Goal: Information Seeking & Learning: Check status

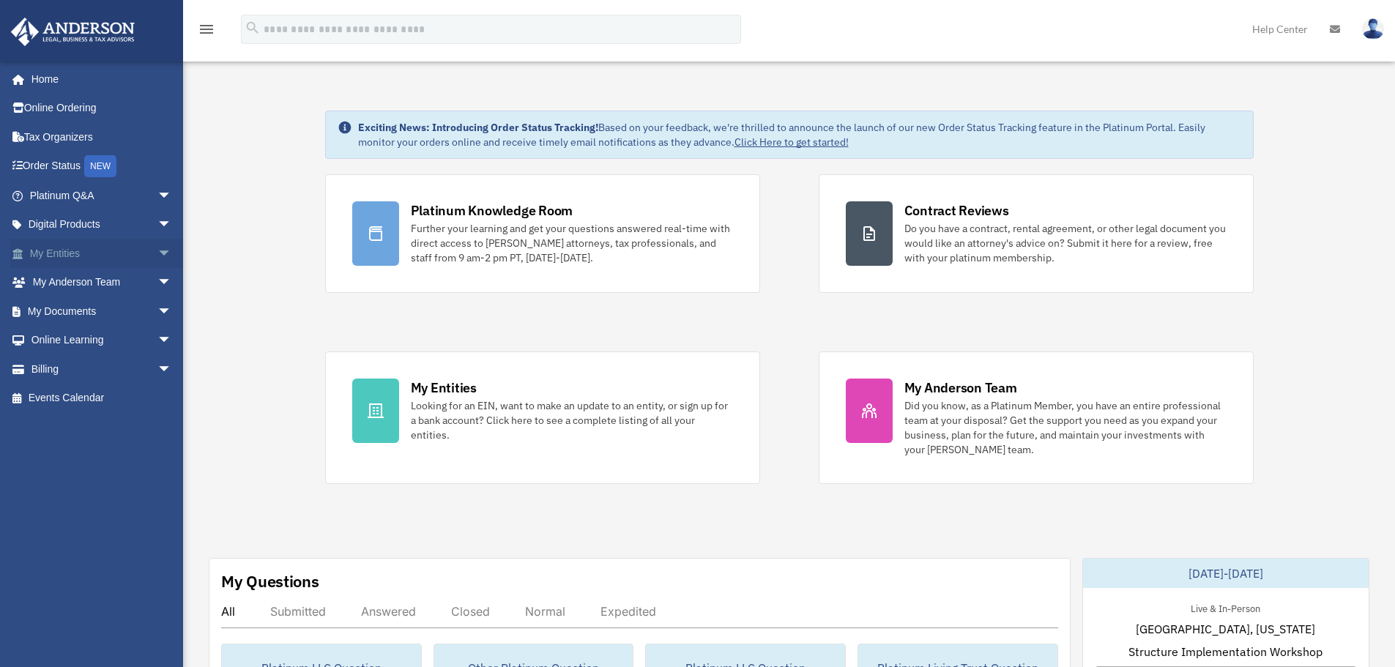
click at [157, 256] on span "arrow_drop_down" at bounding box center [171, 254] width 29 height 30
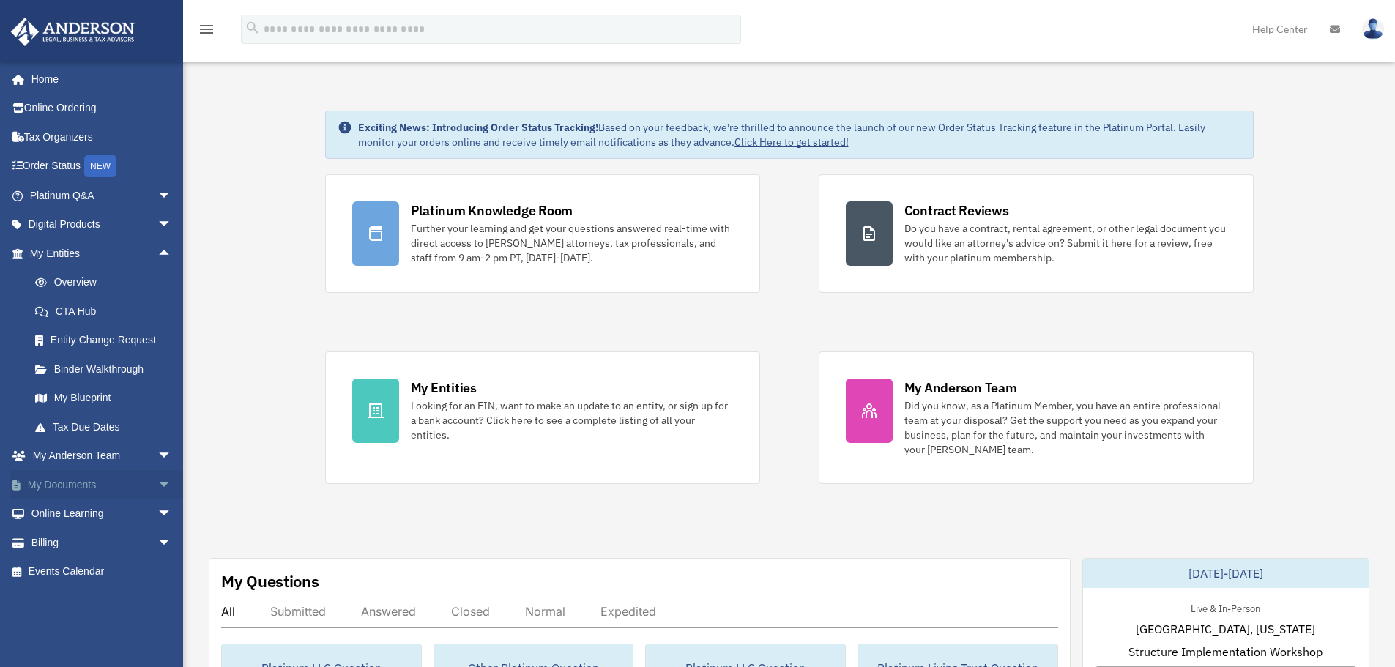
click at [157, 478] on span "arrow_drop_down" at bounding box center [171, 485] width 29 height 30
click at [66, 514] on link "Box" at bounding box center [108, 513] width 174 height 29
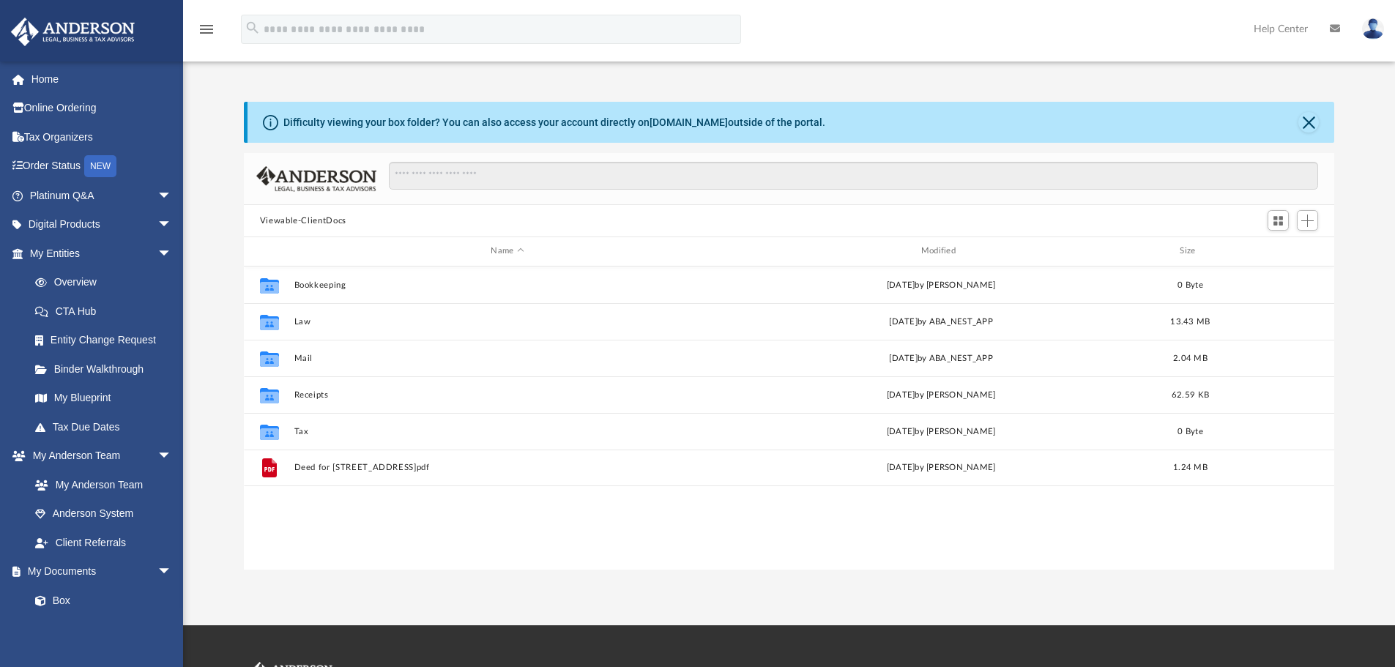
scroll to position [322, 1079]
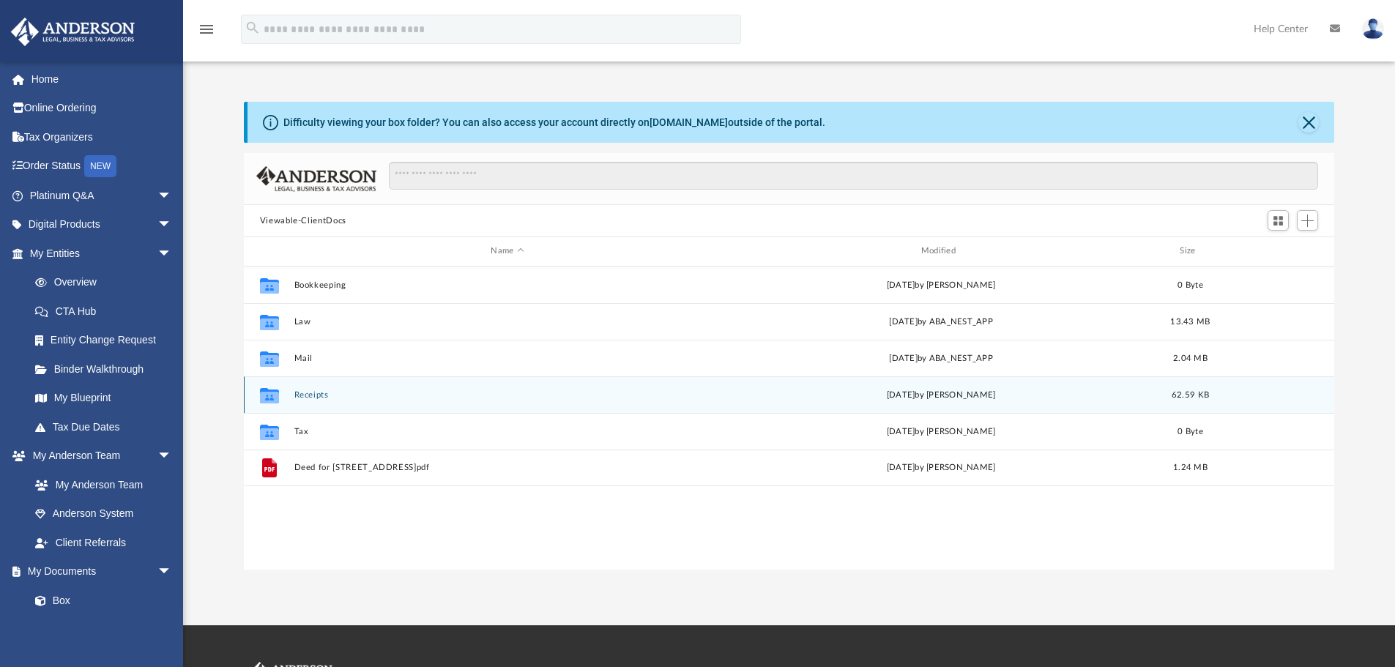
click at [316, 399] on button "Receipts" at bounding box center [507, 395] width 427 height 10
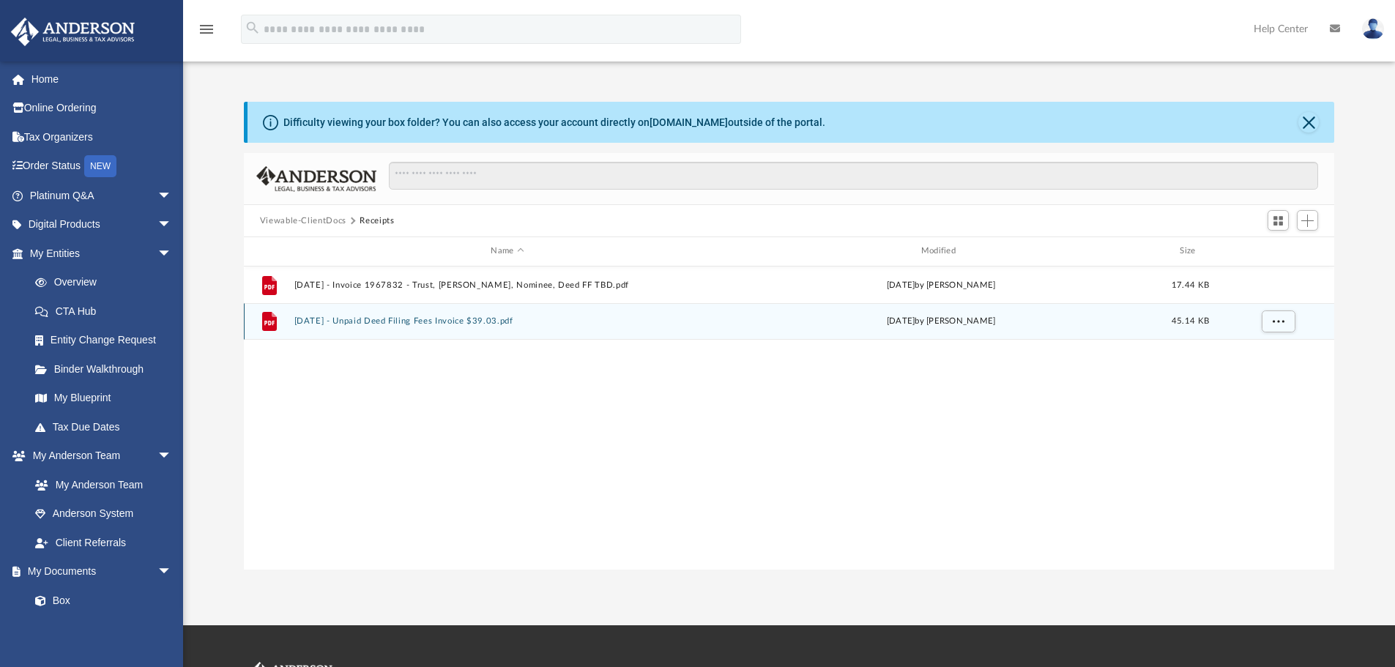
click at [409, 332] on div "File 2024.09.09 - Unpaid Deed Filing Fees Invoice $39.03.pdf Mon Sep 9 2024 by …" at bounding box center [789, 321] width 1091 height 37
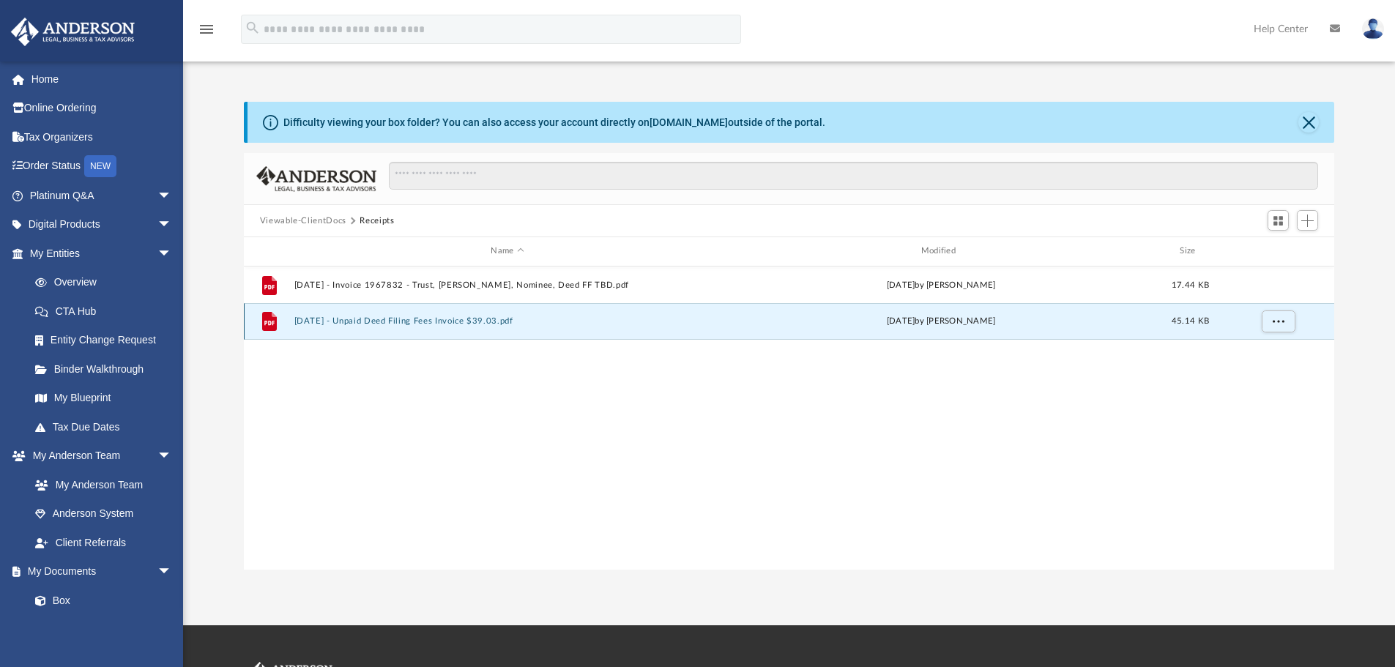
click at [409, 332] on div "File 2024.09.09 - Unpaid Deed Filing Fees Invoice $39.03.pdf Mon Sep 9 2024 by …" at bounding box center [789, 321] width 1091 height 37
click at [1282, 326] on button "More options" at bounding box center [1278, 321] width 34 height 22
click at [1262, 355] on li "Preview" at bounding box center [1264, 350] width 42 height 15
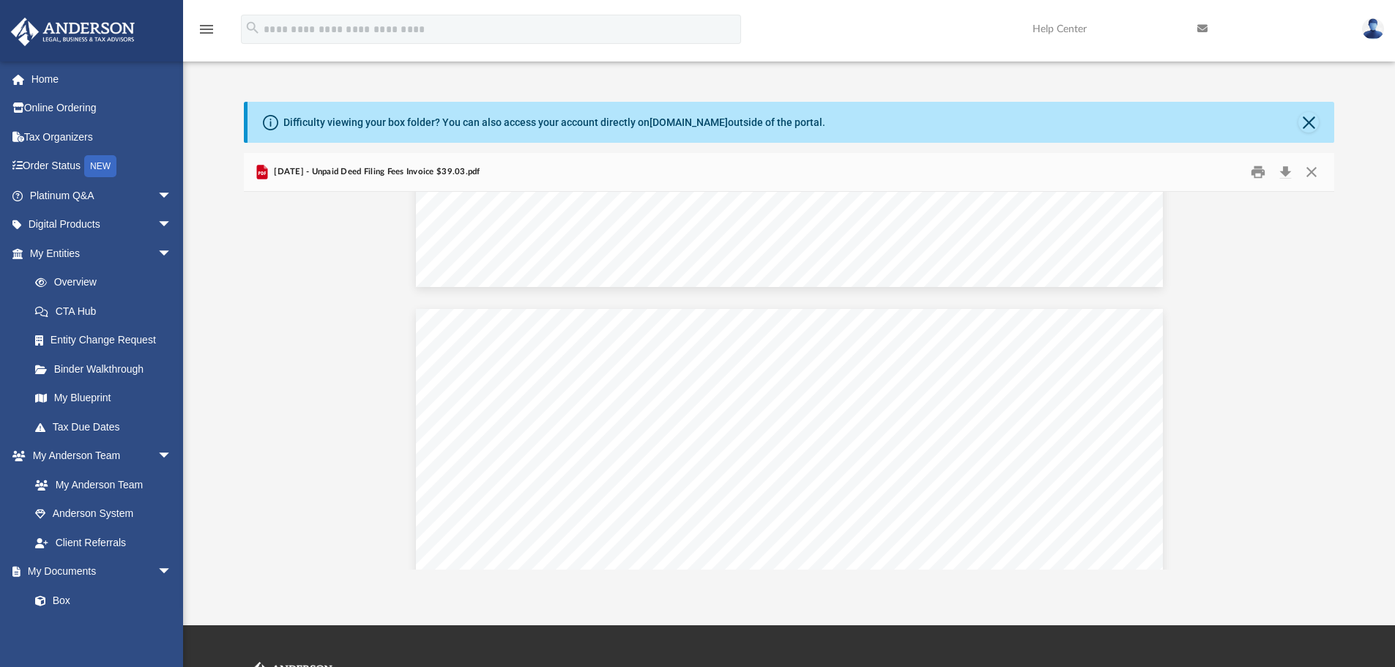
scroll to position [0, 0]
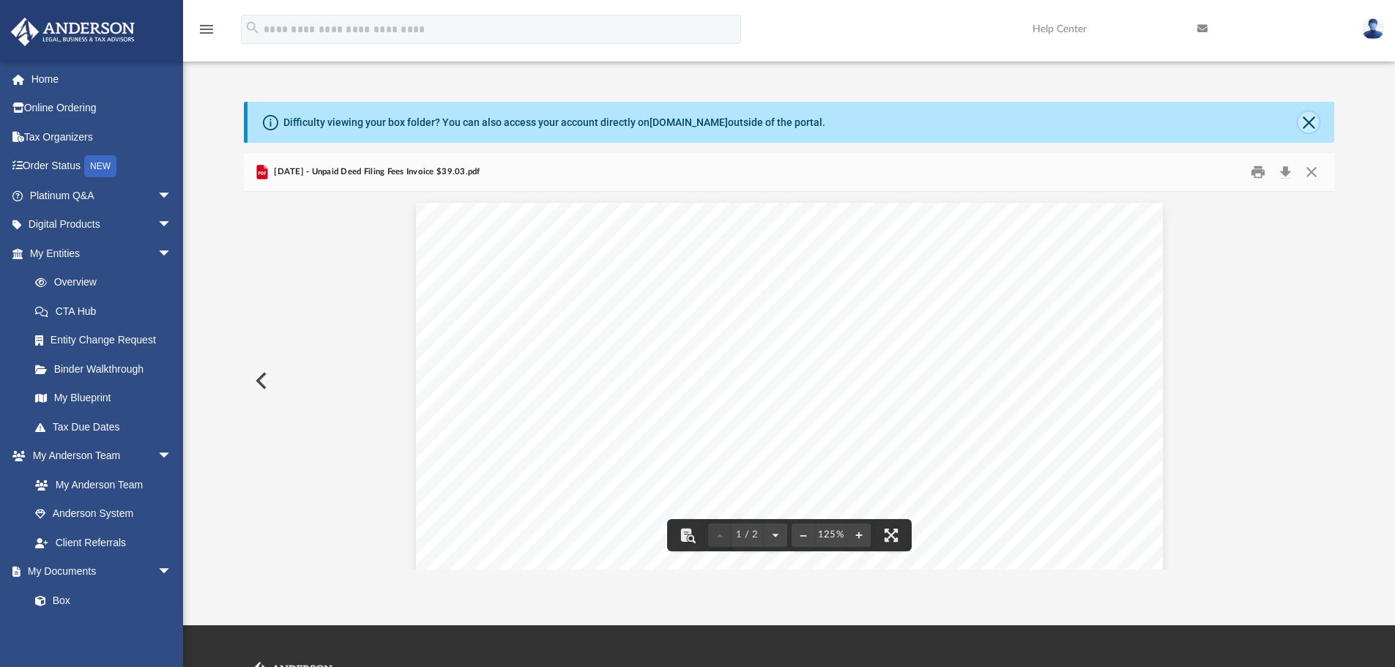
click at [1307, 127] on button "Close" at bounding box center [1308, 122] width 21 height 21
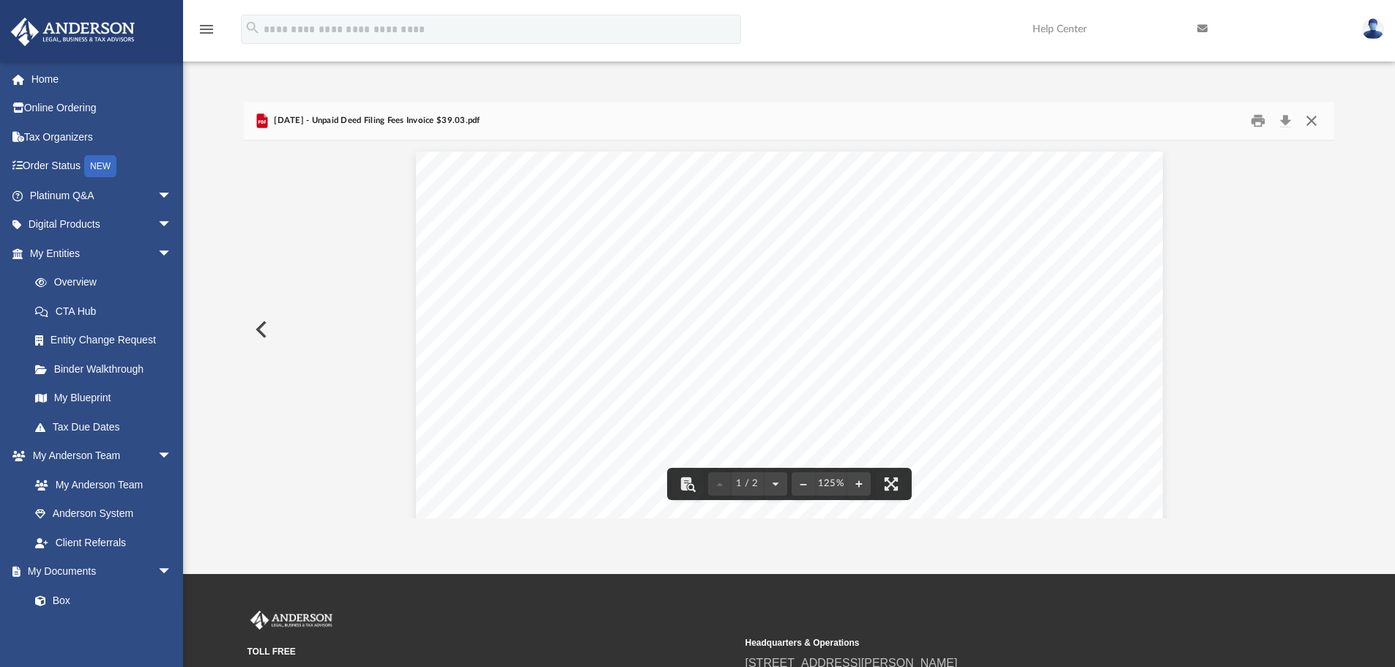
click at [1312, 122] on button "Close" at bounding box center [1311, 121] width 26 height 23
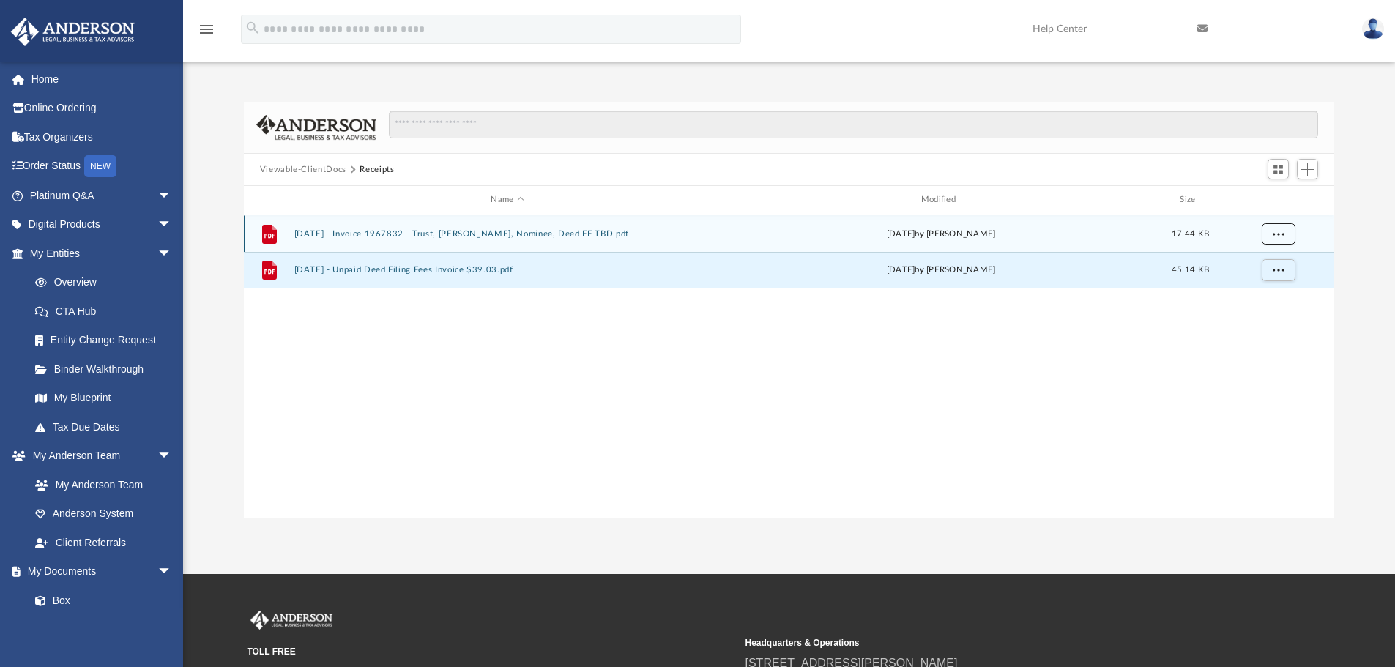
click at [1284, 233] on span "More options" at bounding box center [1278, 233] width 12 height 8
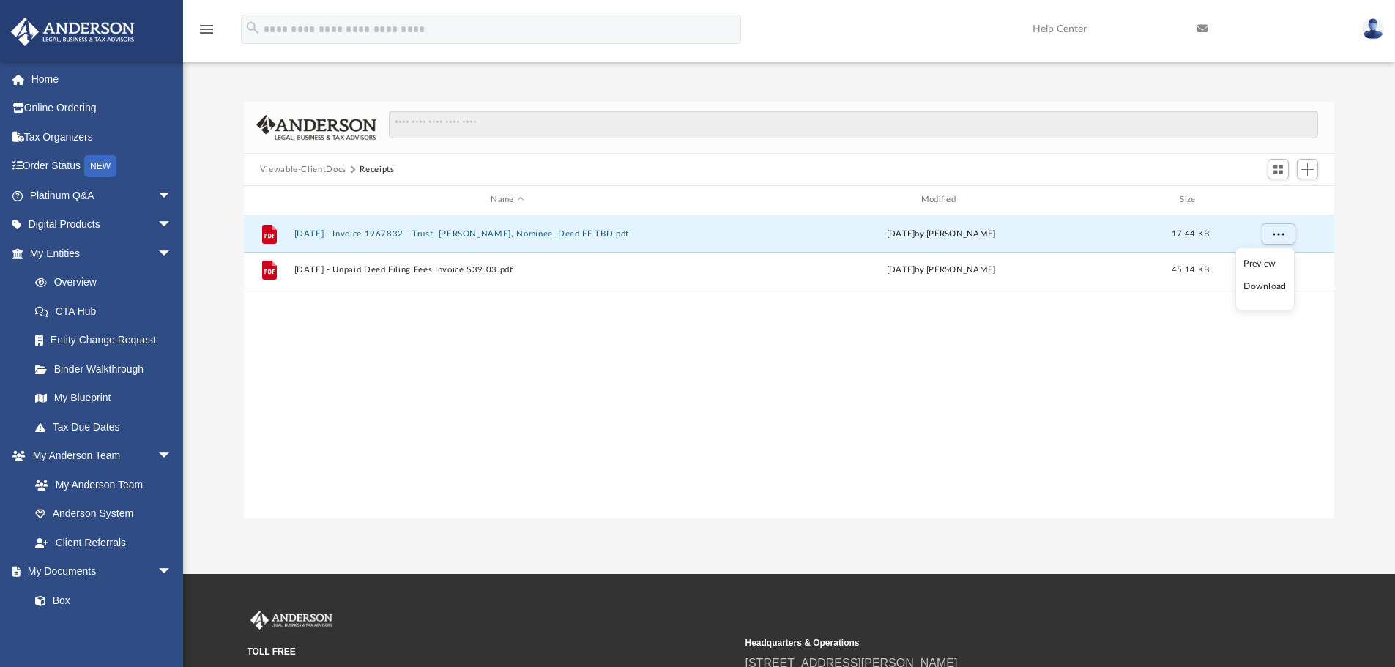
click at [1264, 263] on li "Preview" at bounding box center [1264, 263] width 42 height 15
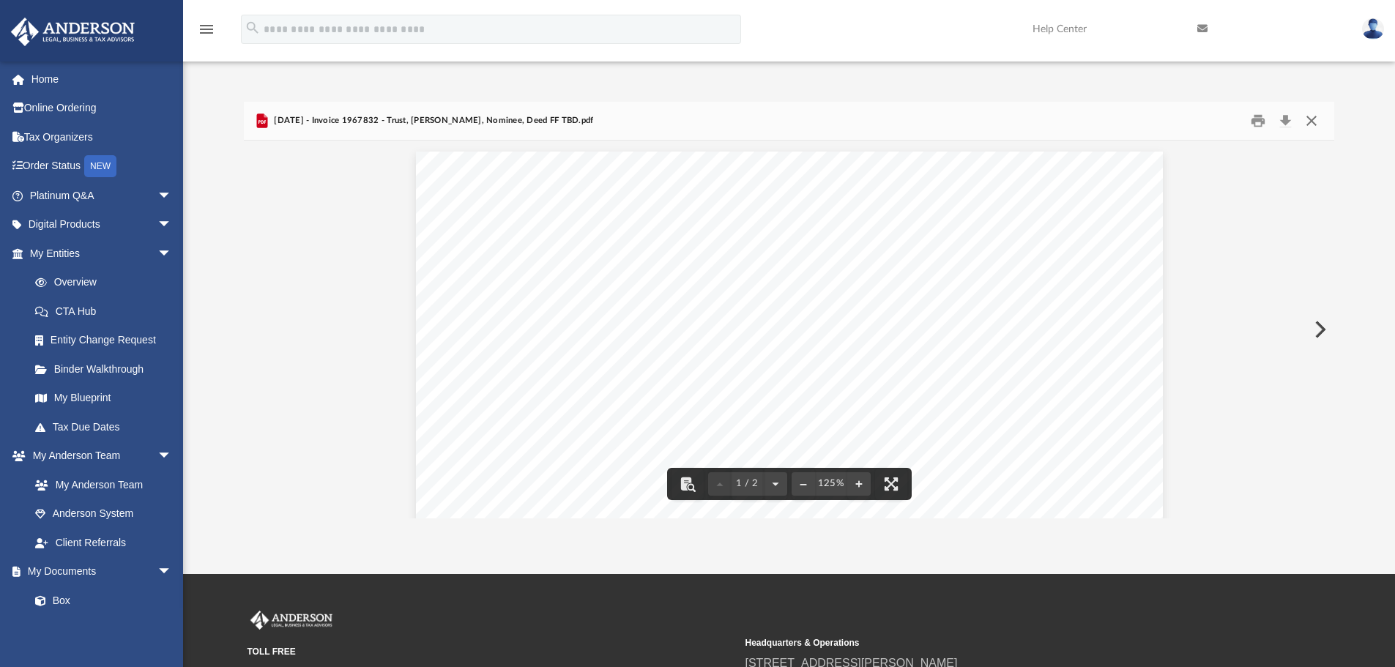
click at [1312, 122] on button "Close" at bounding box center [1311, 121] width 26 height 23
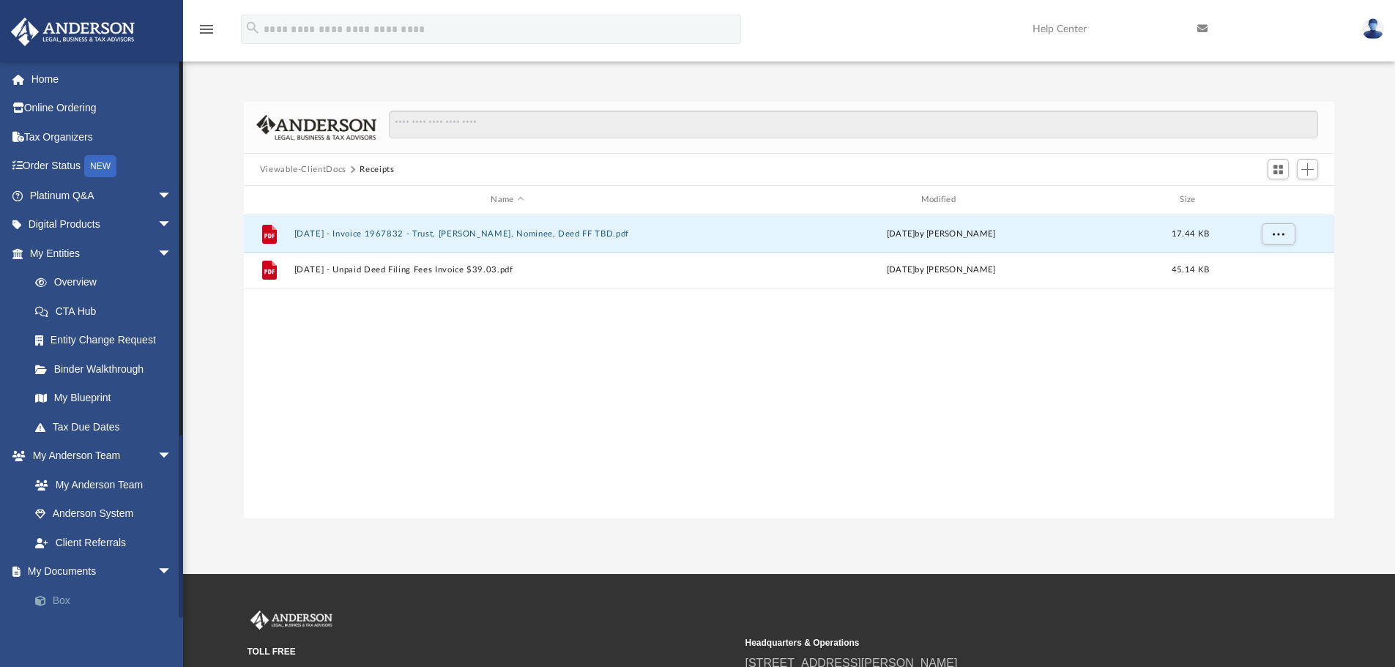
click at [110, 596] on link "Box" at bounding box center [108, 600] width 174 height 29
click at [64, 600] on link "Box" at bounding box center [108, 600] width 174 height 29
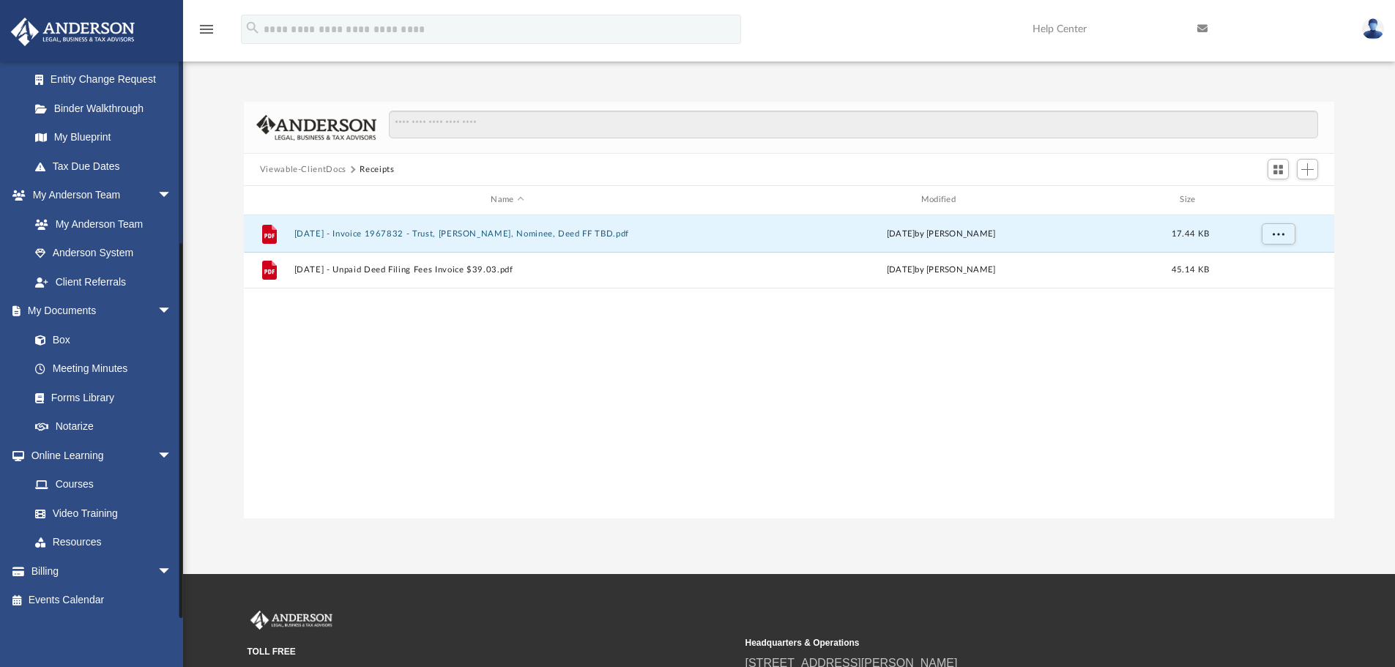
drag, startPoint x: 179, startPoint y: 594, endPoint x: 179, endPoint y: 638, distance: 43.9
click at [179, 638] on div "thvac07@aol.com Sign Out thvac07@aol.com Home Online Ordering Tax Organizers Or…" at bounding box center [91, 394] width 183 height 667
click at [70, 340] on link "Box" at bounding box center [108, 339] width 174 height 29
click at [70, 371] on link "Meeting Minutes" at bounding box center [108, 368] width 174 height 29
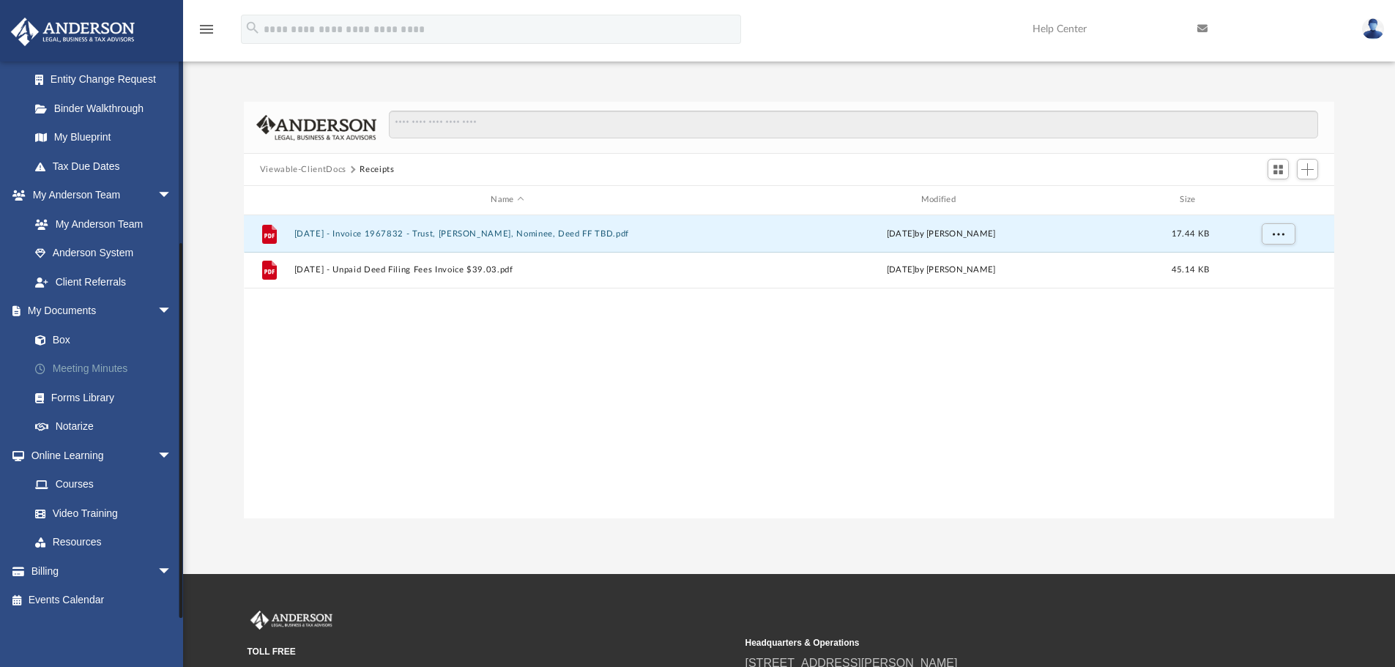
click at [70, 371] on link "Meeting Minutes" at bounding box center [108, 368] width 174 height 29
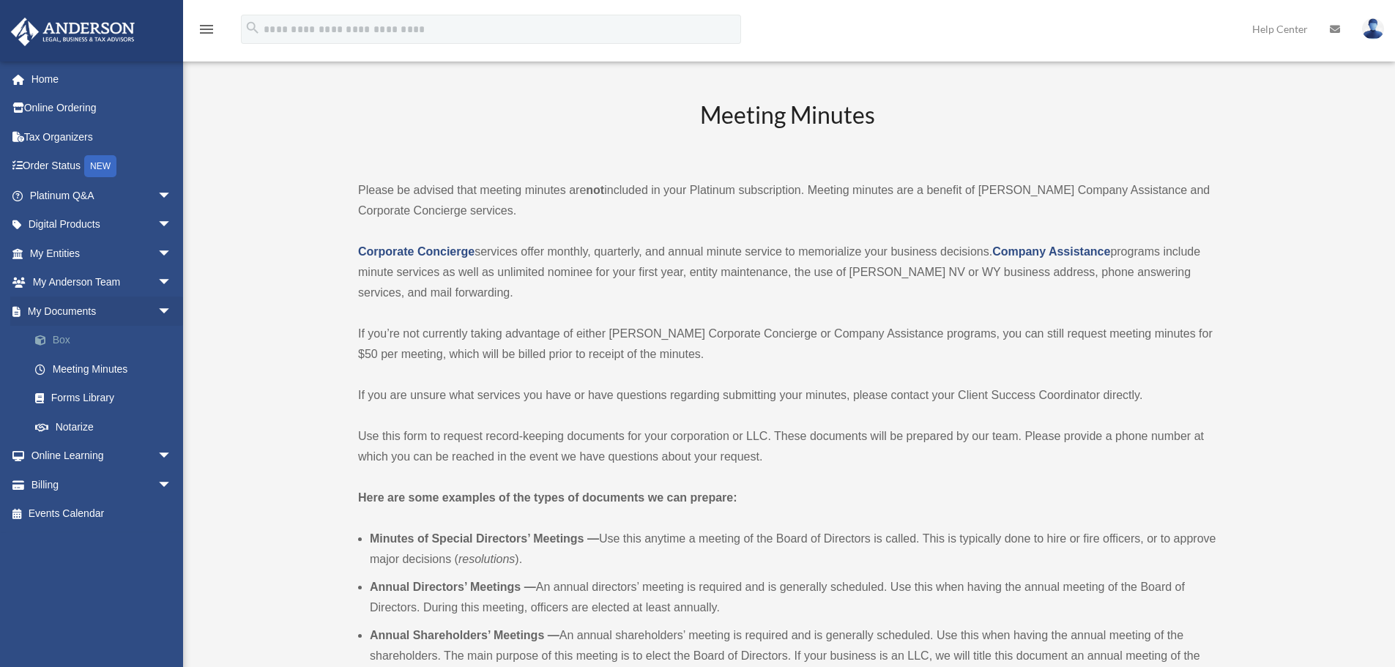
click at [67, 346] on link "Box" at bounding box center [108, 340] width 174 height 29
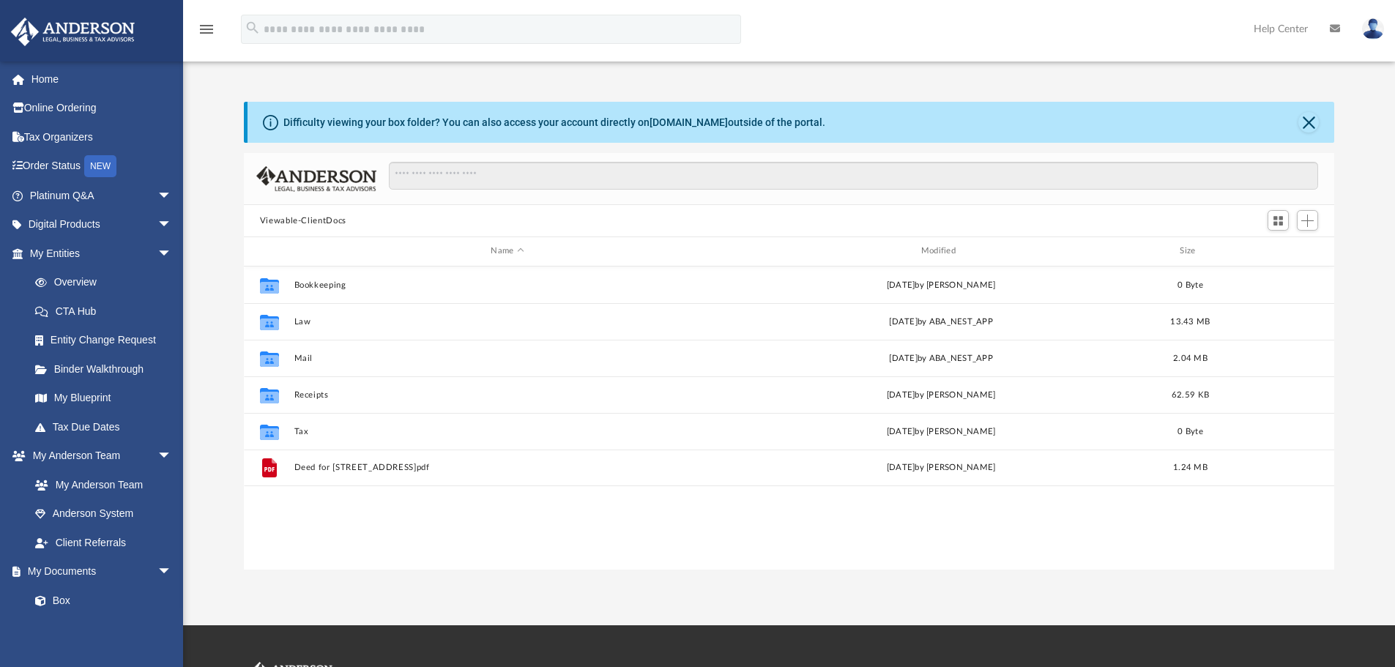
scroll to position [322, 1079]
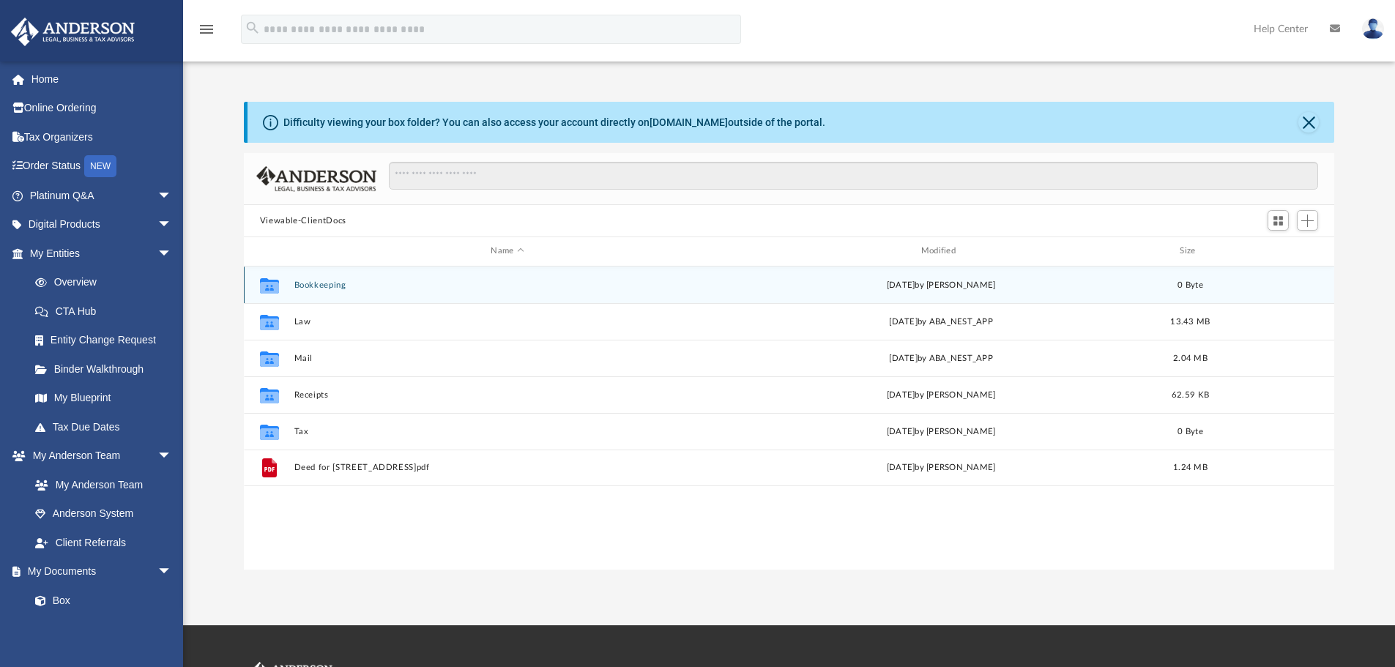
click at [301, 287] on button "Bookkeeping" at bounding box center [507, 285] width 427 height 10
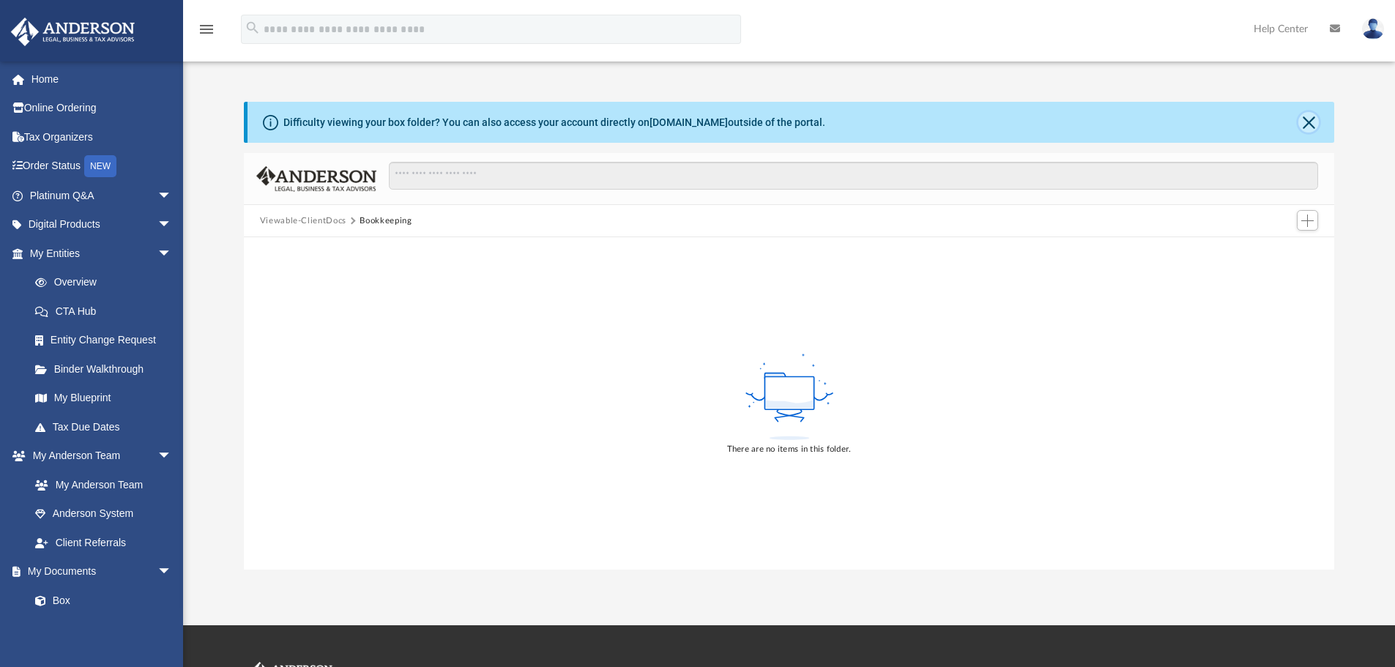
click at [1314, 119] on button "Close" at bounding box center [1308, 122] width 21 height 21
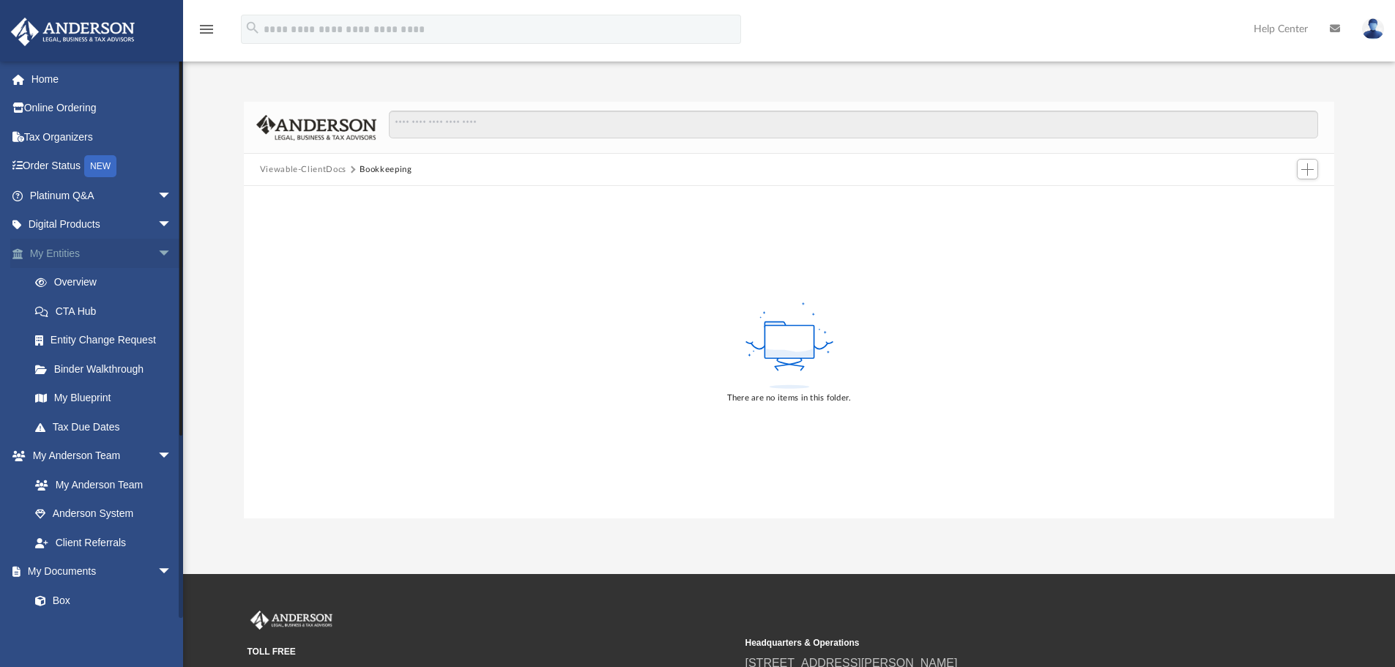
click at [157, 253] on span "arrow_drop_down" at bounding box center [171, 254] width 29 height 30
click at [157, 253] on span "arrow_drop_up" at bounding box center [171, 254] width 29 height 30
click at [157, 253] on span "arrow_drop_down" at bounding box center [171, 254] width 29 height 30
click at [63, 430] on link "Box" at bounding box center [108, 426] width 174 height 29
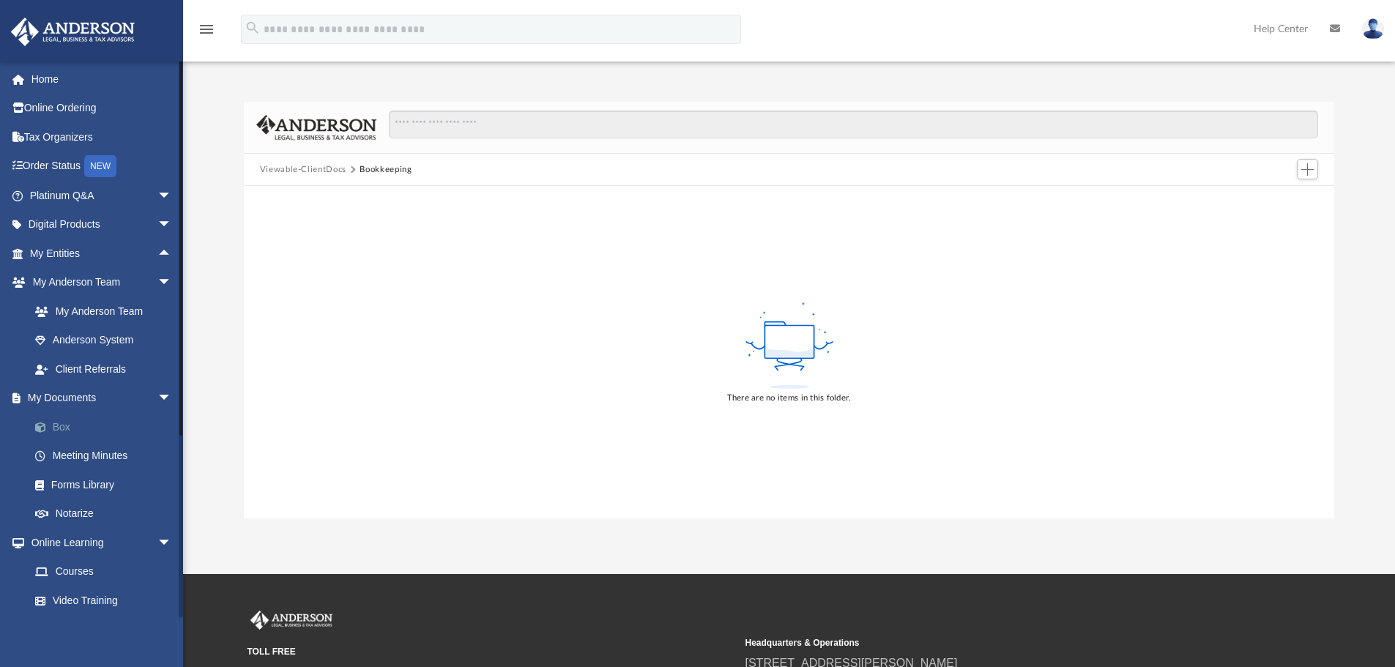
click at [63, 430] on link "Box" at bounding box center [108, 426] width 174 height 29
click at [70, 457] on link "Meeting Minutes" at bounding box center [108, 456] width 174 height 29
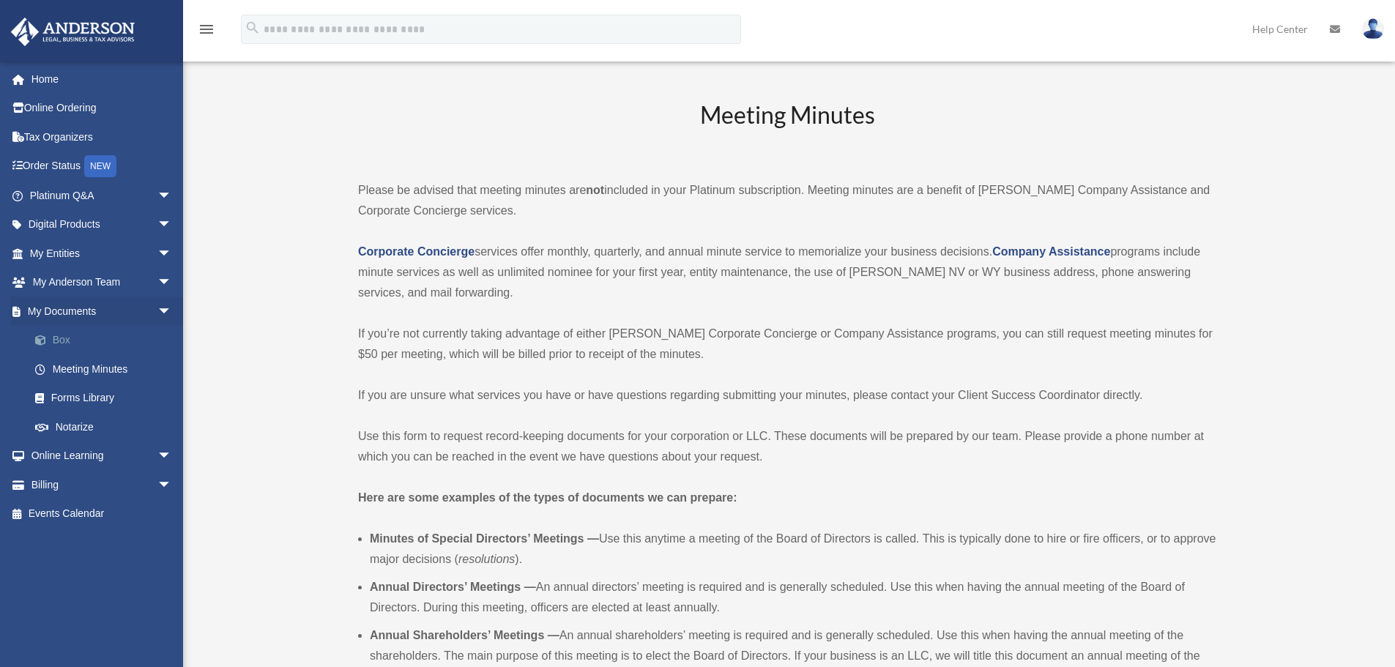
click at [61, 339] on link "Box" at bounding box center [108, 340] width 174 height 29
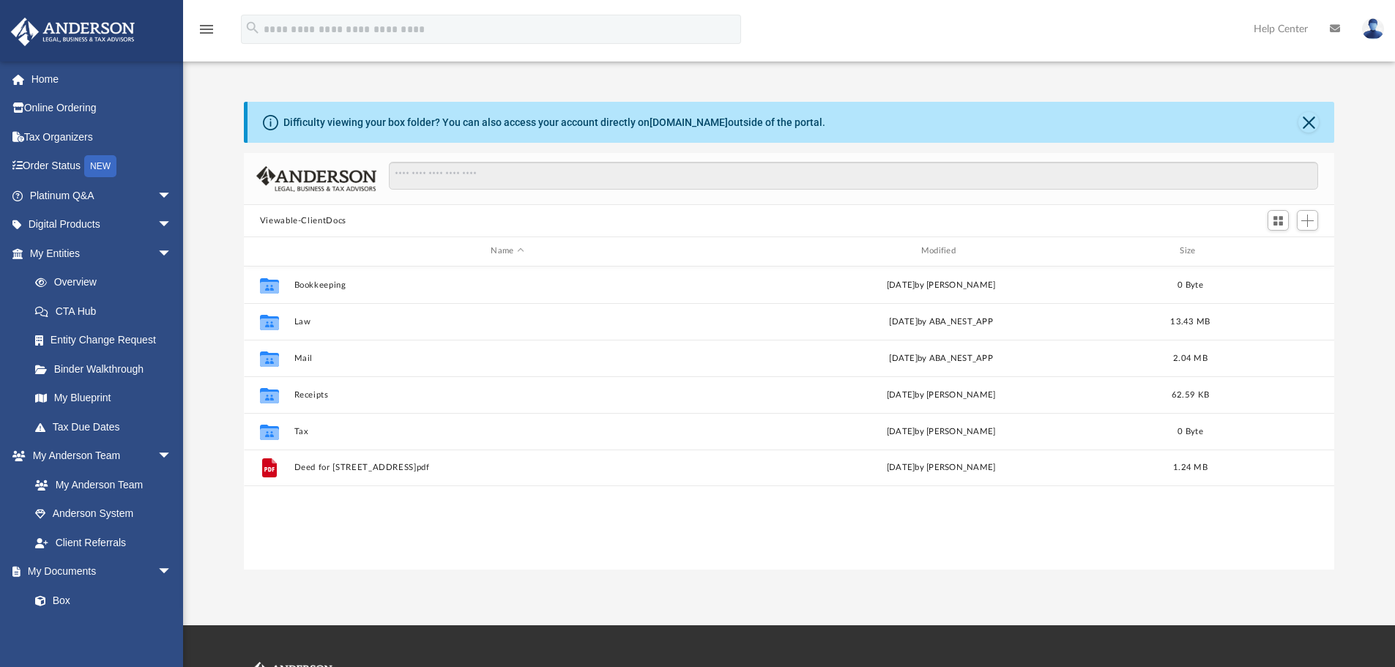
scroll to position [322, 1079]
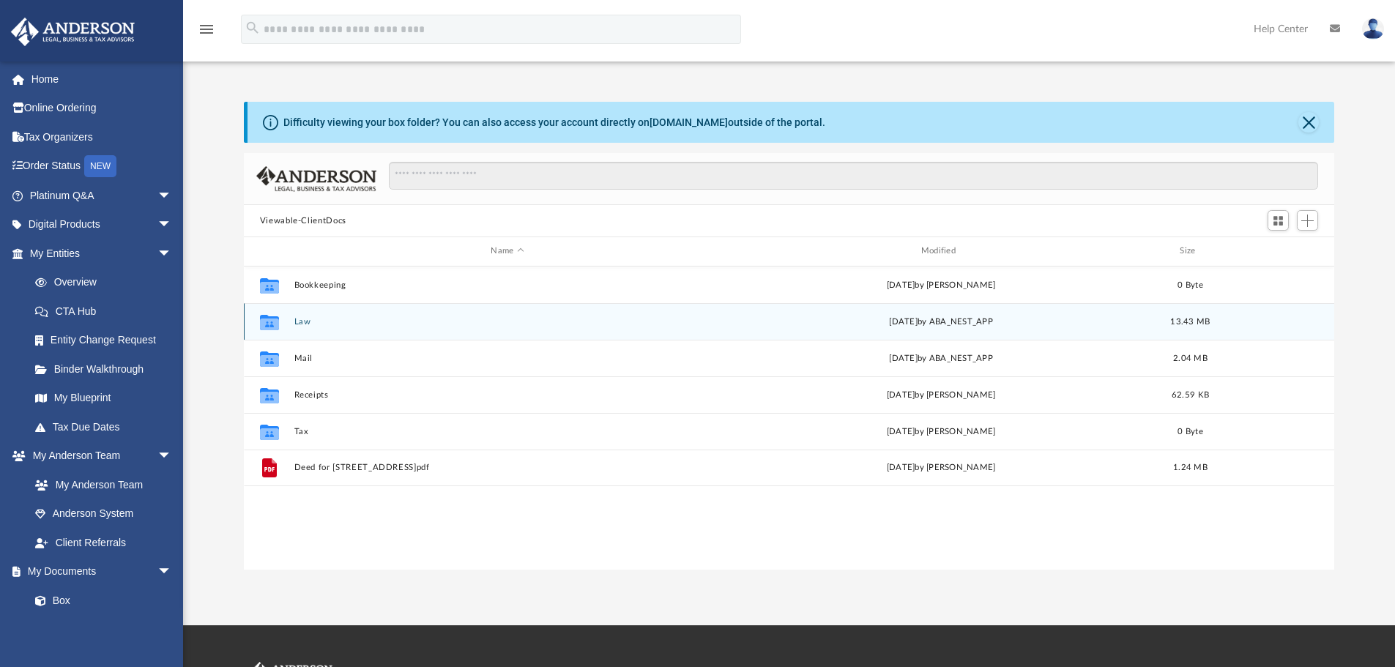
click at [332, 335] on div "Collaborated Folder Law Wed Sep 3 2025 by ABA_NEST_APP 13.43 MB" at bounding box center [789, 321] width 1091 height 37
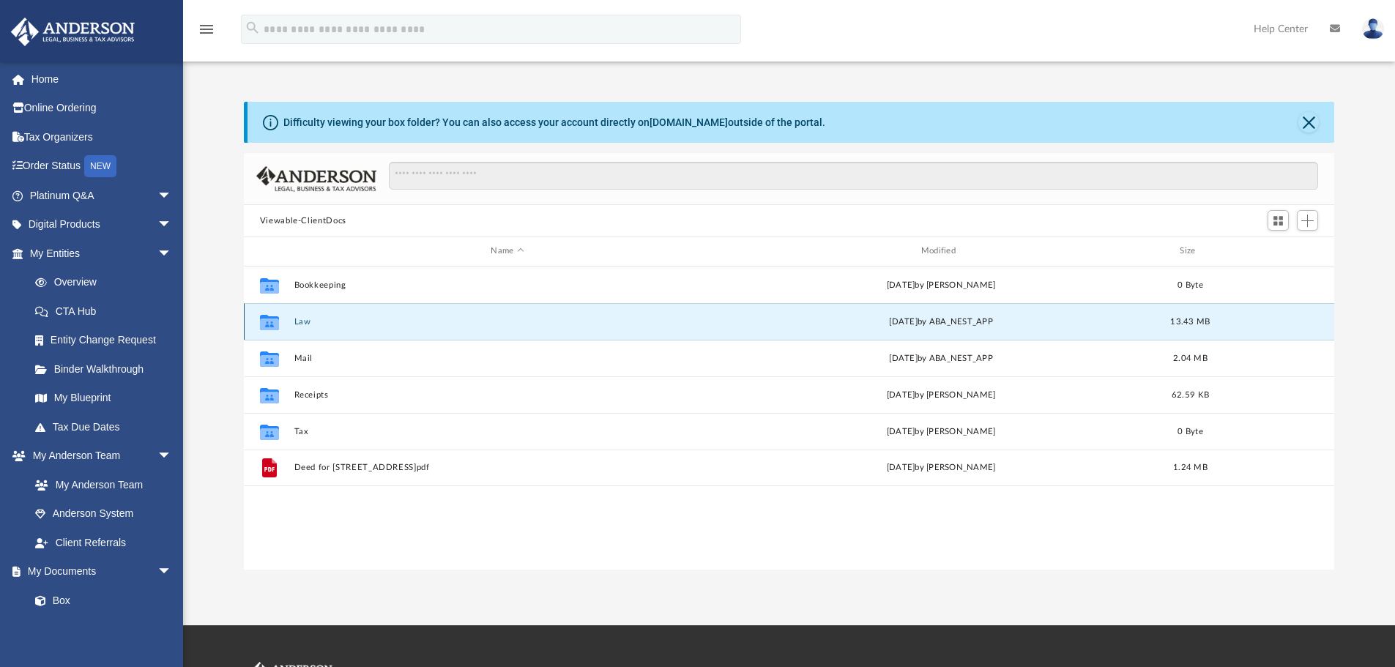
click at [332, 335] on div "Collaborated Folder Law Wed Sep 3 2025 by ABA_NEST_APP 13.43 MB" at bounding box center [789, 321] width 1091 height 37
click at [1213, 325] on div "13.43 MB" at bounding box center [1190, 321] width 59 height 13
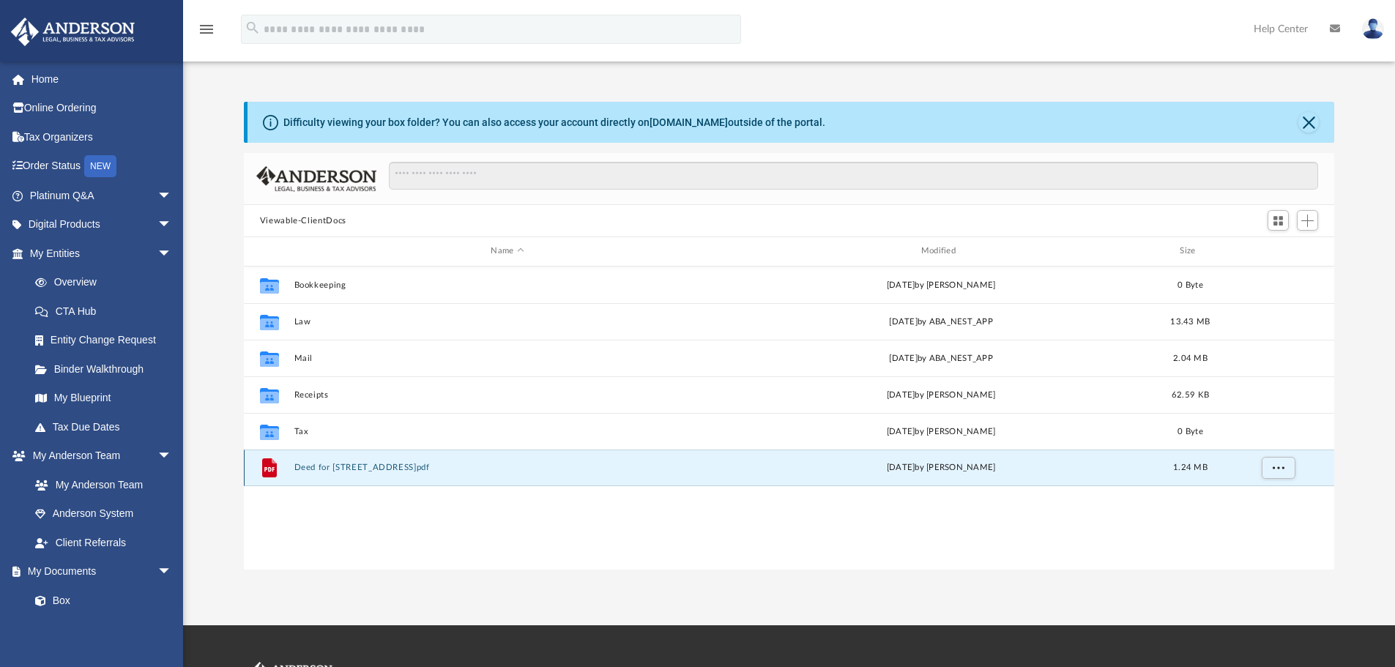
click at [387, 464] on button "Deed for 302 Convent Ave.pdf" at bounding box center [507, 468] width 427 height 10
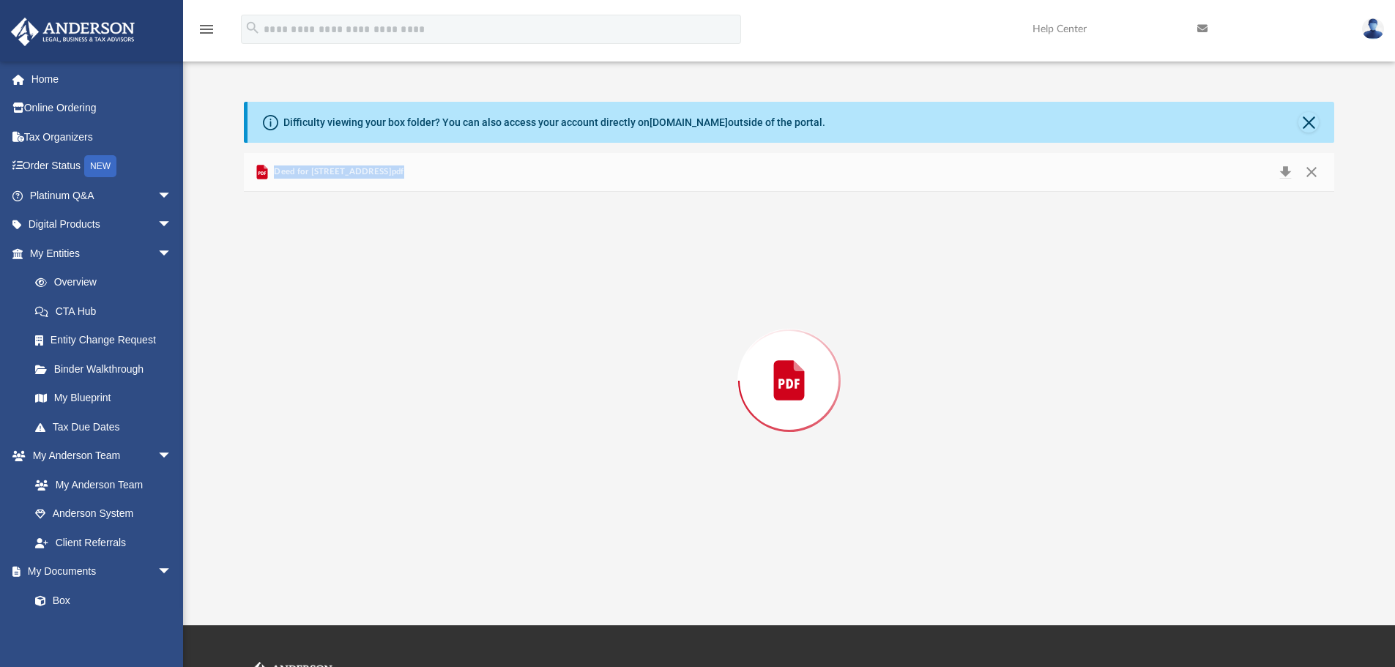
click at [387, 464] on div "Preview" at bounding box center [789, 381] width 1091 height 378
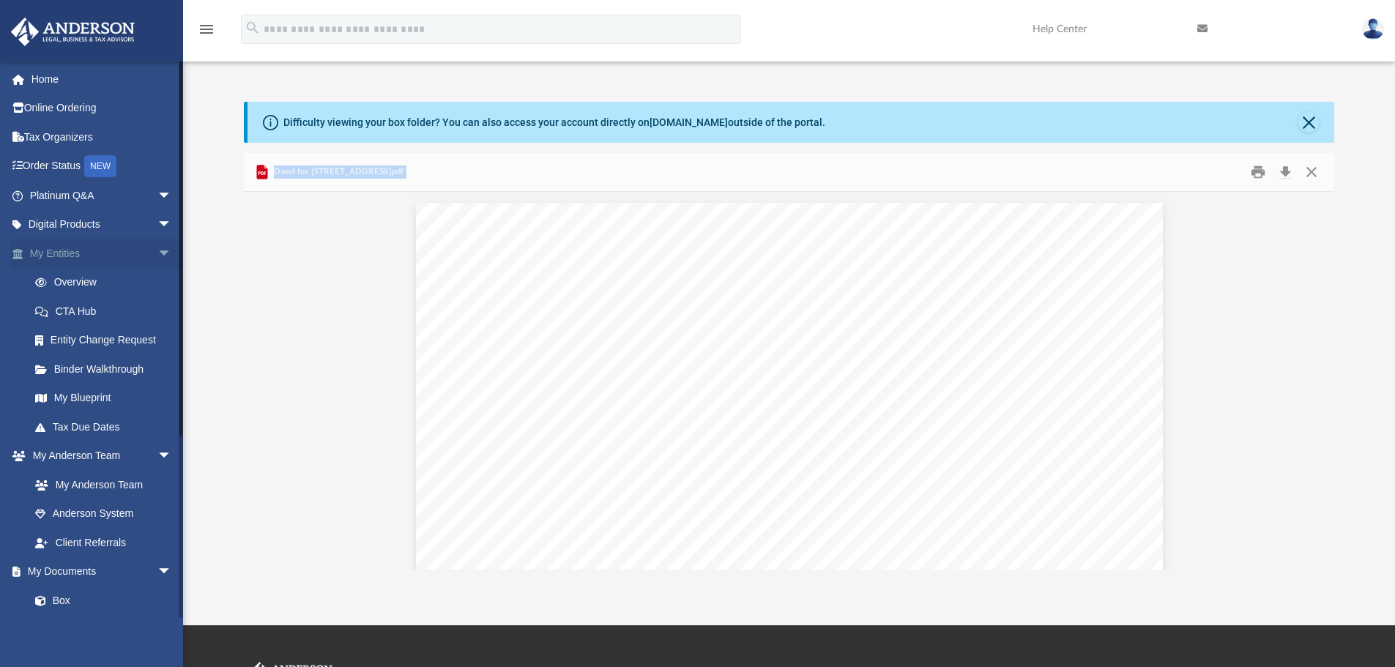
click at [157, 250] on span "arrow_drop_down" at bounding box center [171, 254] width 29 height 30
click at [157, 228] on span "arrow_drop_down" at bounding box center [171, 225] width 29 height 30
click at [157, 196] on span "arrow_drop_down" at bounding box center [171, 196] width 29 height 30
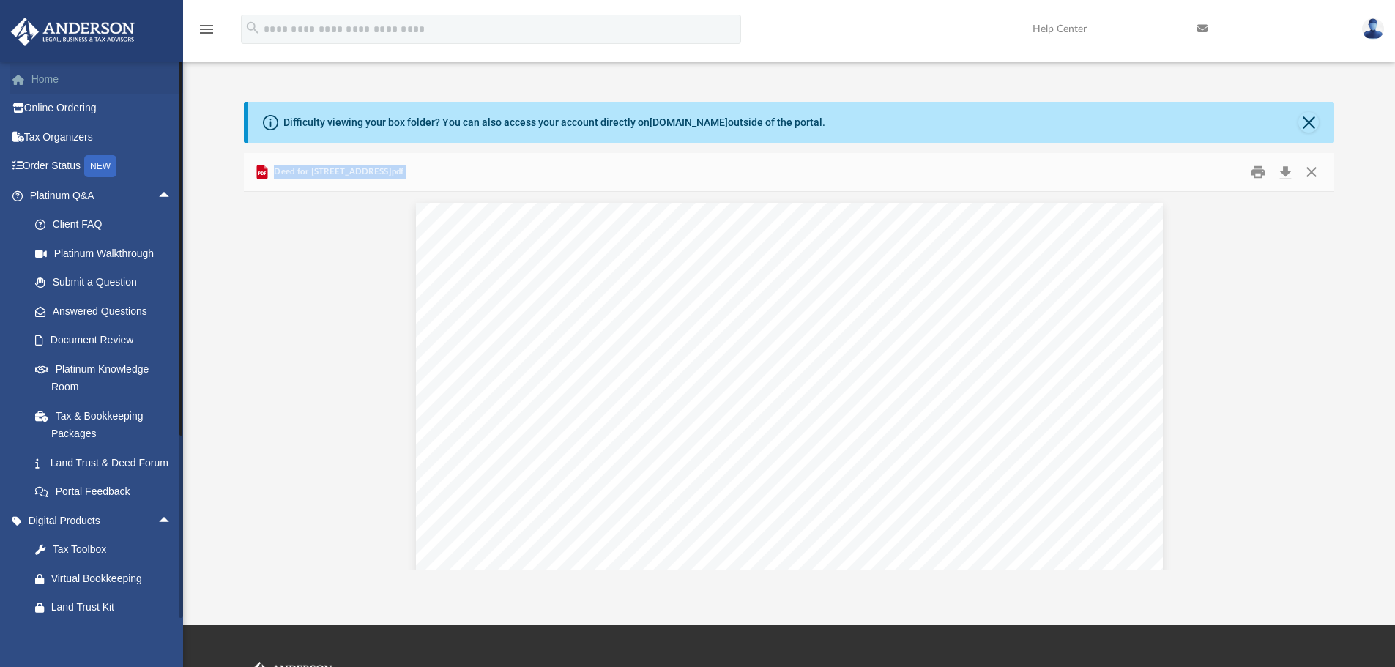
click at [34, 79] on link "Home" at bounding box center [102, 78] width 184 height 29
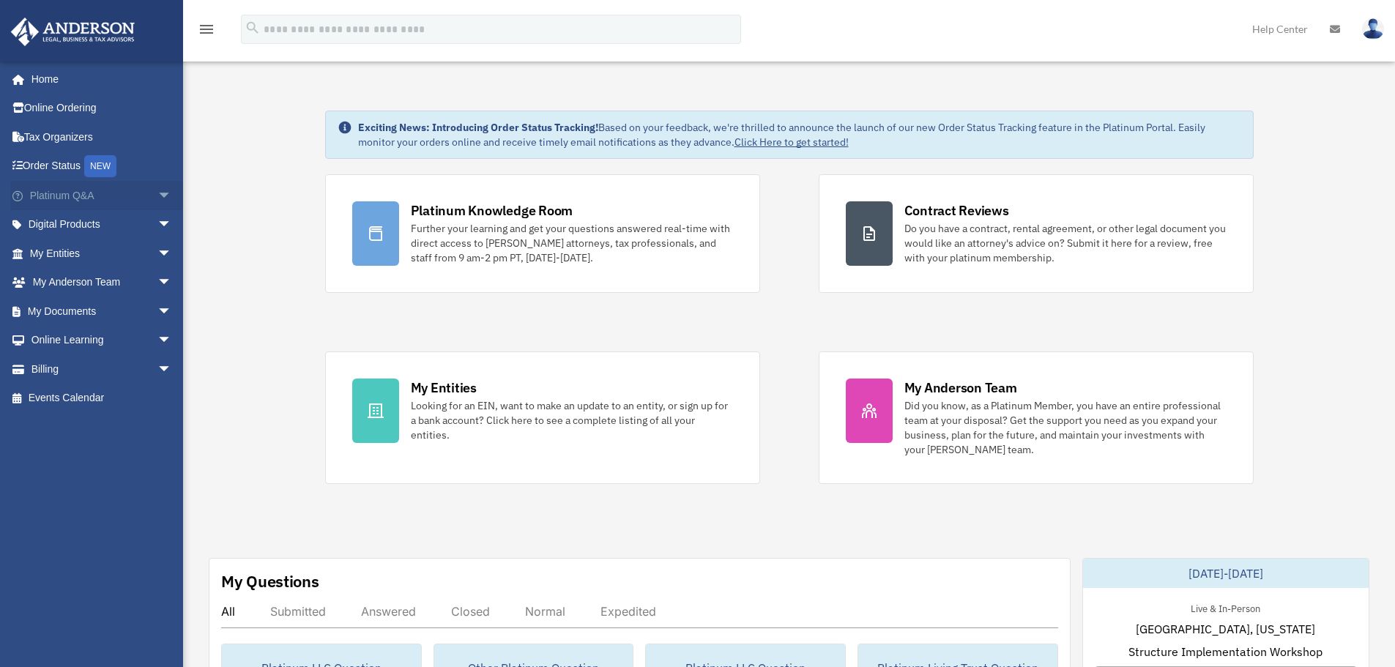
click at [157, 195] on span "arrow_drop_down" at bounding box center [171, 196] width 29 height 30
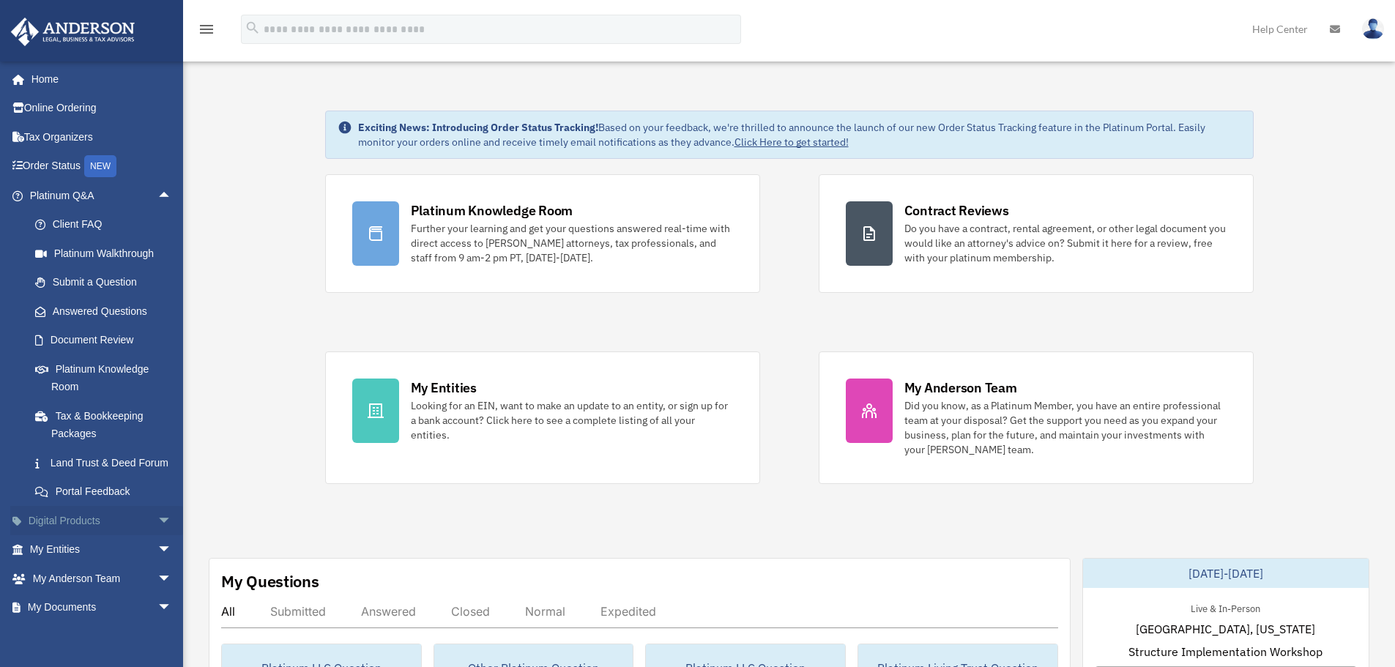
click at [157, 535] on span "arrow_drop_down" at bounding box center [171, 521] width 29 height 30
click at [157, 193] on span "arrow_drop_up" at bounding box center [171, 196] width 29 height 30
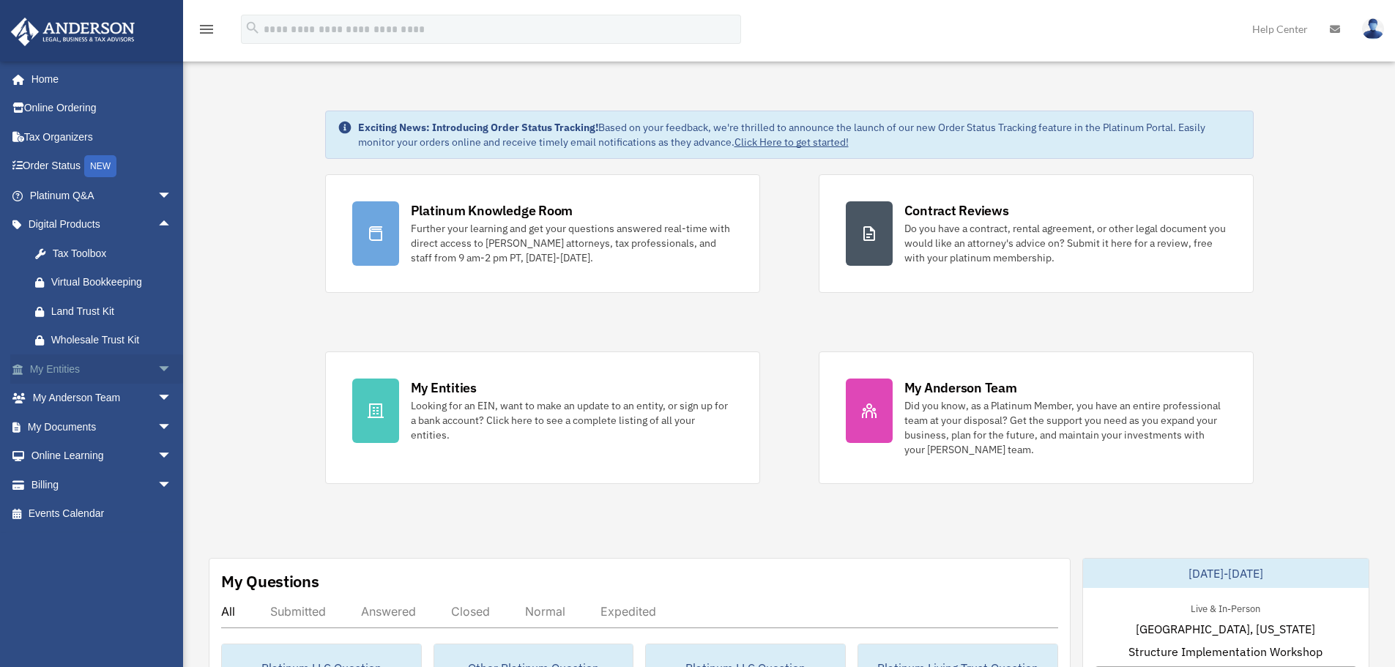
click at [157, 370] on span "arrow_drop_down" at bounding box center [171, 369] width 29 height 30
click at [157, 600] on span "arrow_drop_down" at bounding box center [171, 601] width 29 height 30
click at [157, 600] on span "arrow_drop_up" at bounding box center [171, 601] width 29 height 30
click at [157, 371] on span "arrow_drop_up" at bounding box center [171, 369] width 29 height 30
click at [157, 428] on span "arrow_drop_down" at bounding box center [171, 427] width 29 height 30
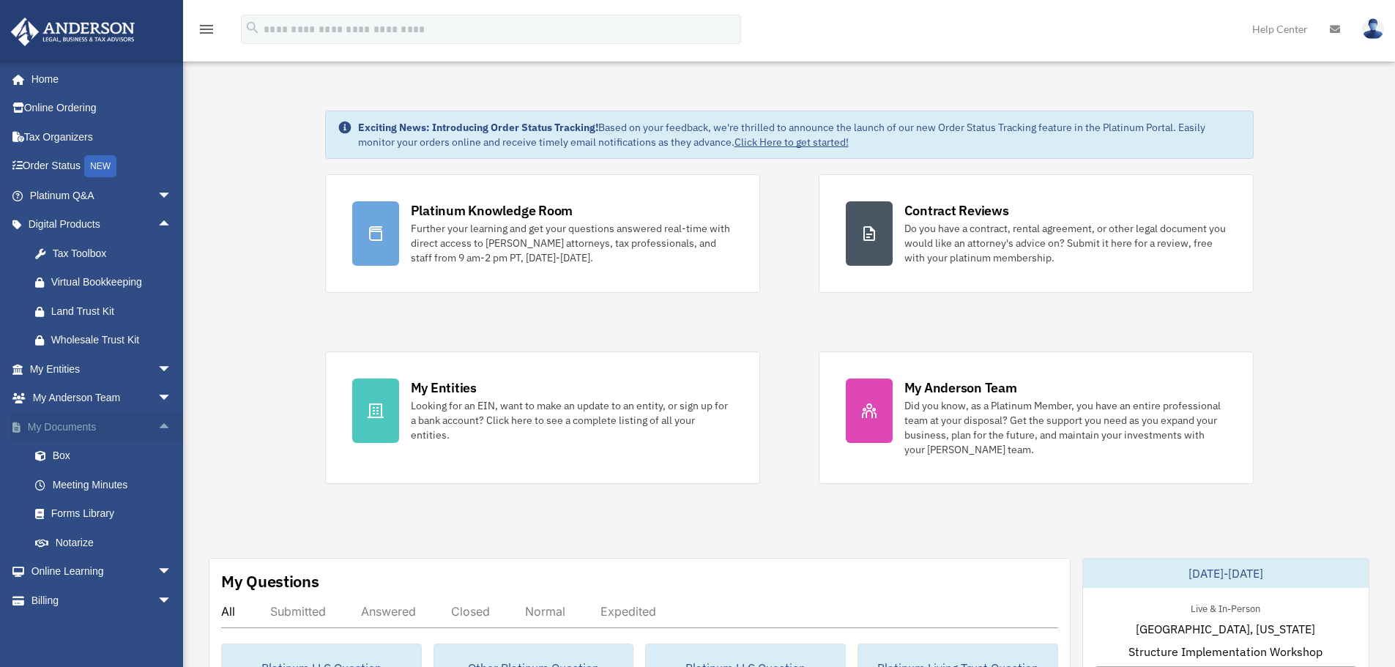
click at [157, 429] on span "arrow_drop_up" at bounding box center [171, 427] width 29 height 30
click at [157, 484] on span "arrow_drop_down" at bounding box center [171, 485] width 29 height 30
click at [102, 543] on link "Past Invoices" at bounding box center [108, 543] width 174 height 29
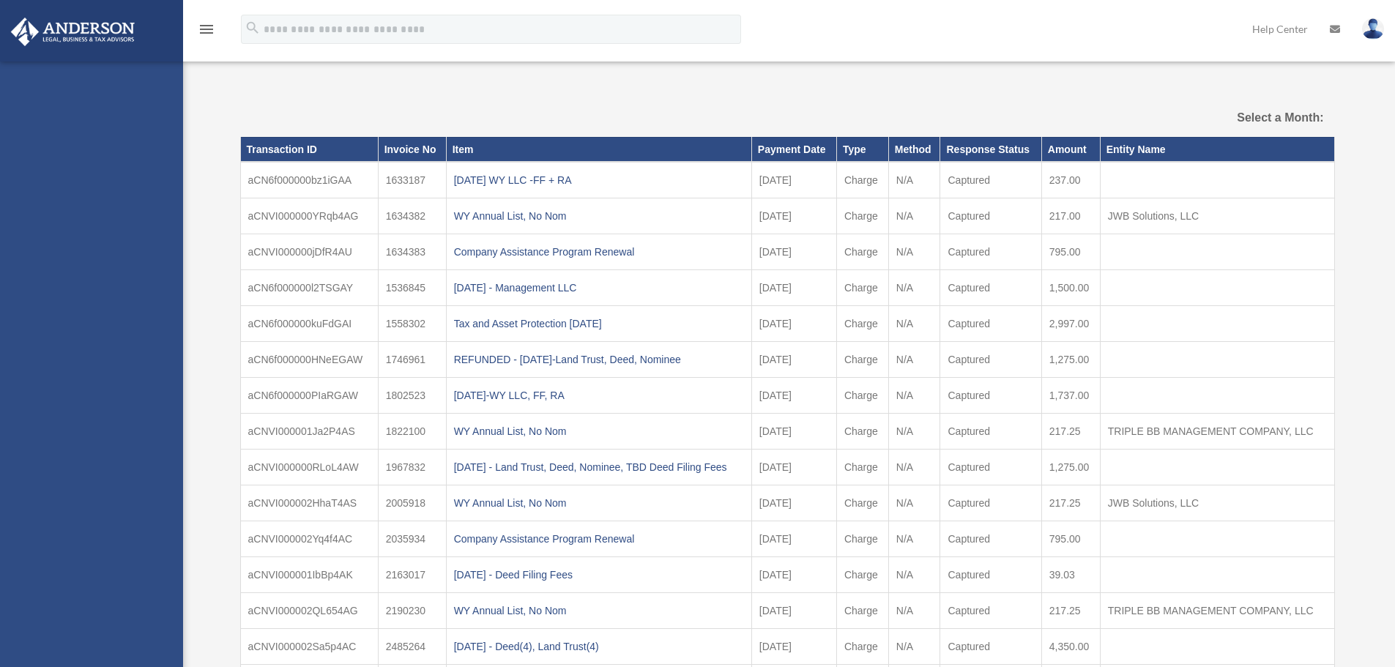
select select
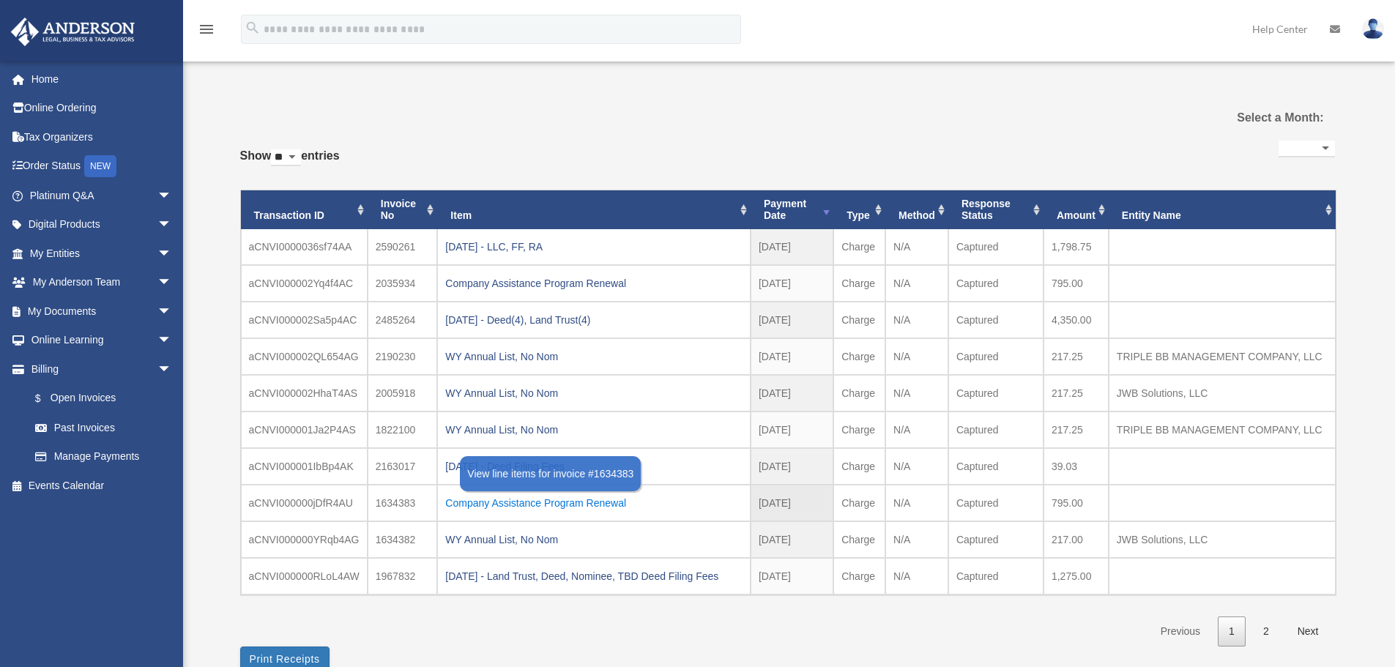
click at [561, 503] on div "Company Assistance Program Renewal" at bounding box center [593, 503] width 297 height 21
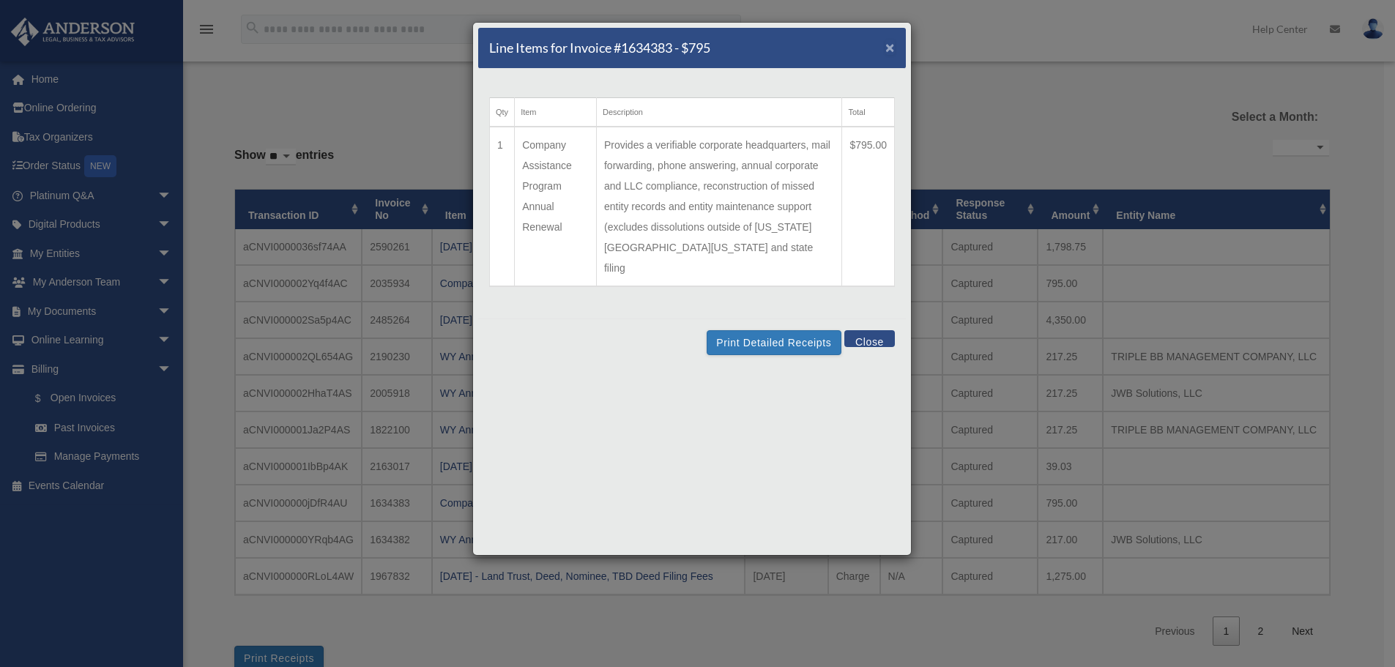
click at [893, 47] on span "×" at bounding box center [890, 47] width 10 height 17
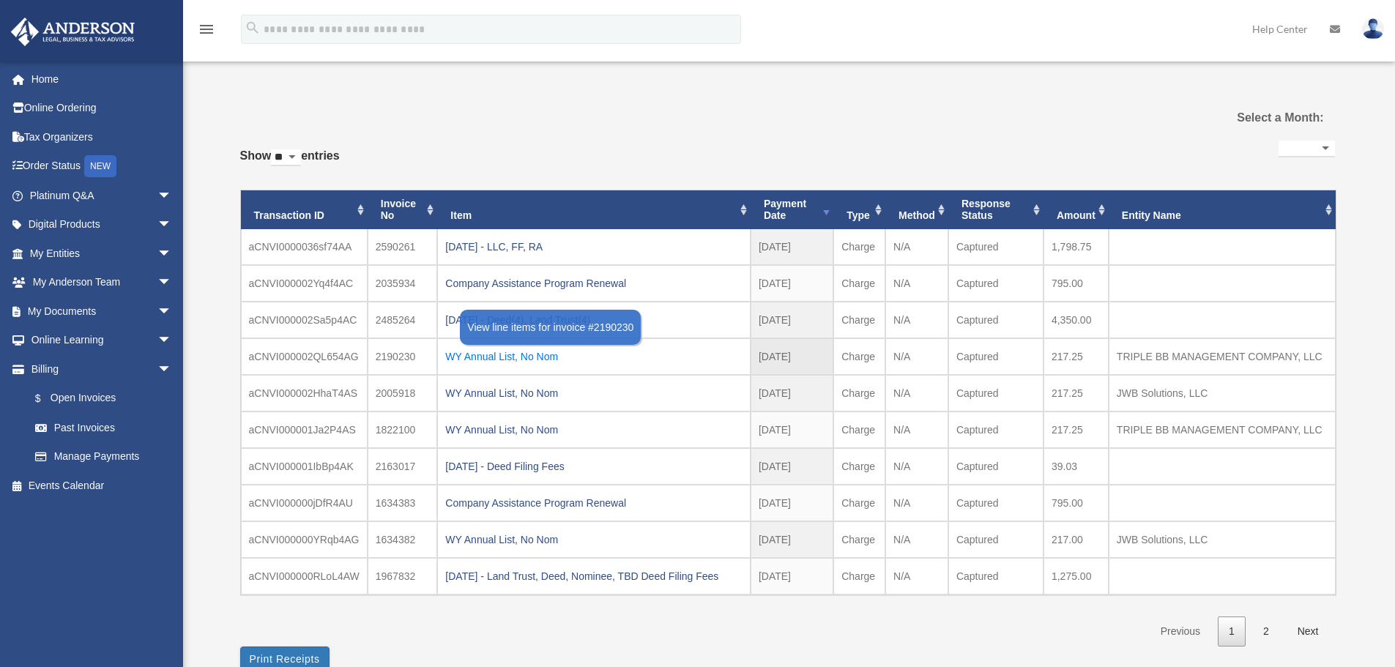
click at [550, 365] on div "WY Annual List, No Nom" at bounding box center [593, 356] width 297 height 21
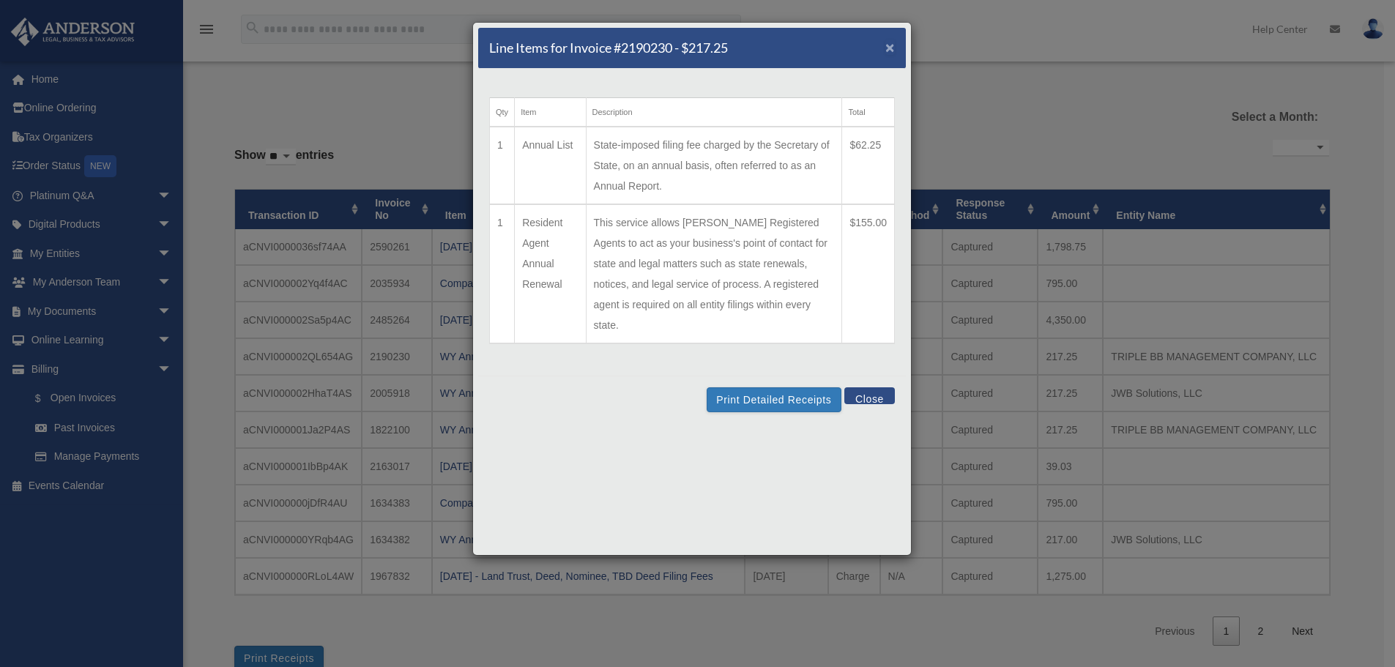
click at [891, 46] on span "×" at bounding box center [890, 47] width 10 height 17
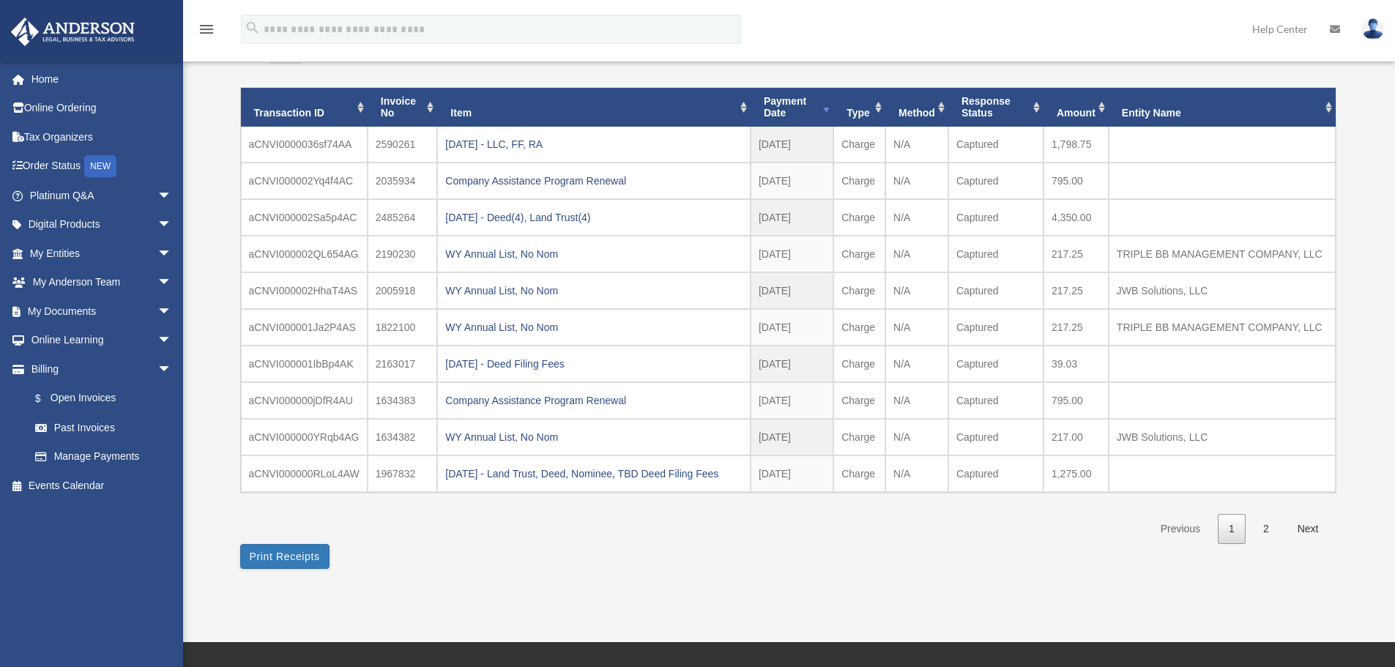
scroll to position [130, 0]
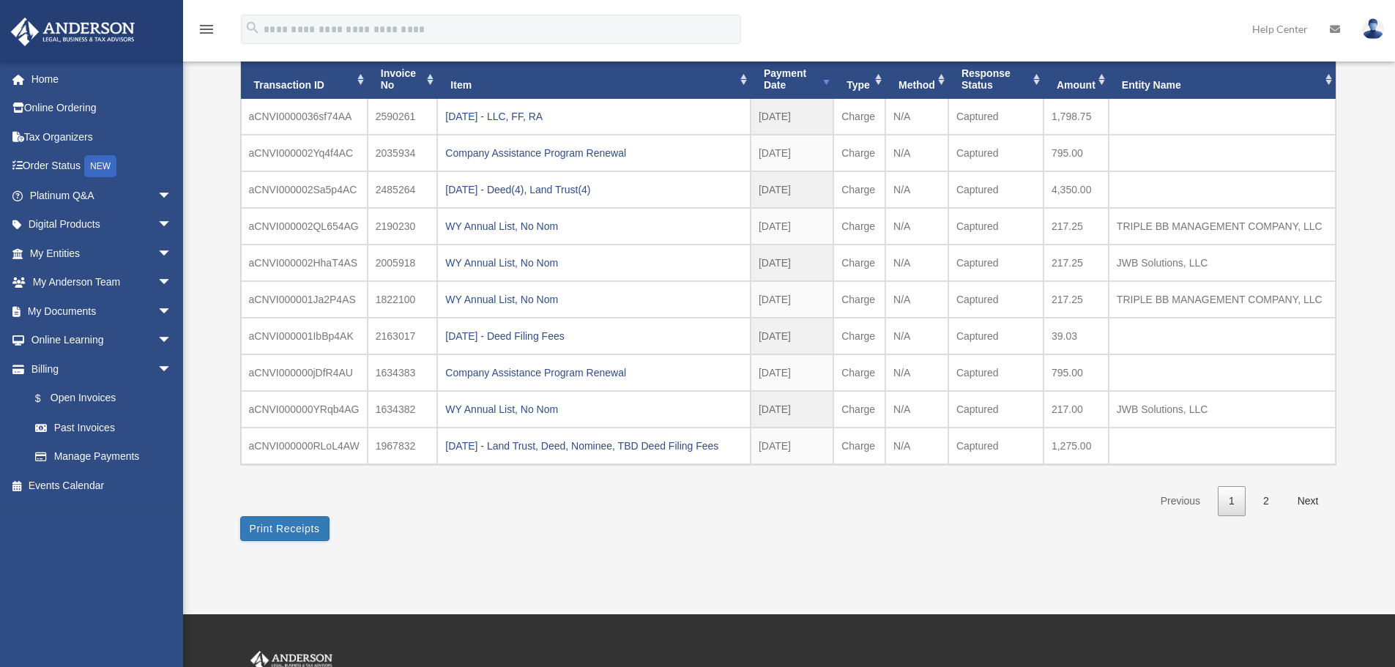
click at [1308, 500] on link "Next" at bounding box center [1308, 501] width 43 height 30
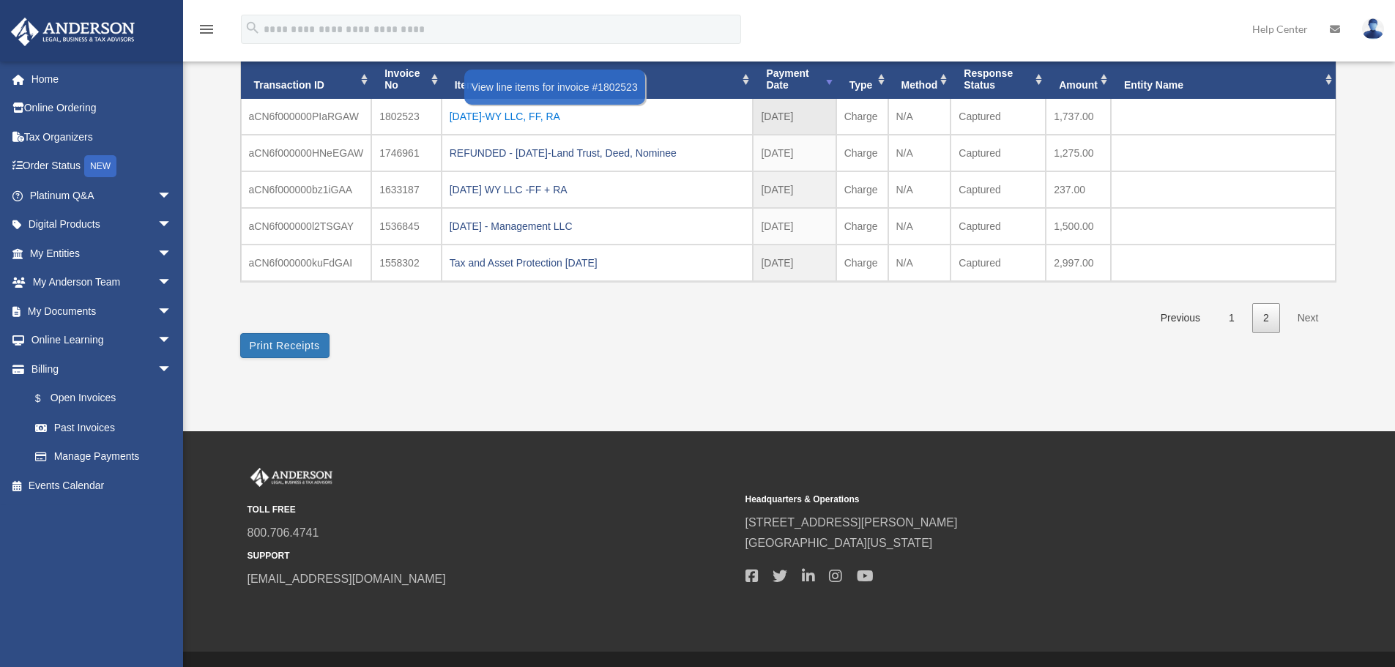
click at [546, 117] on div "[DATE]-WY LLC, FF, RA" at bounding box center [598, 116] width 296 height 21
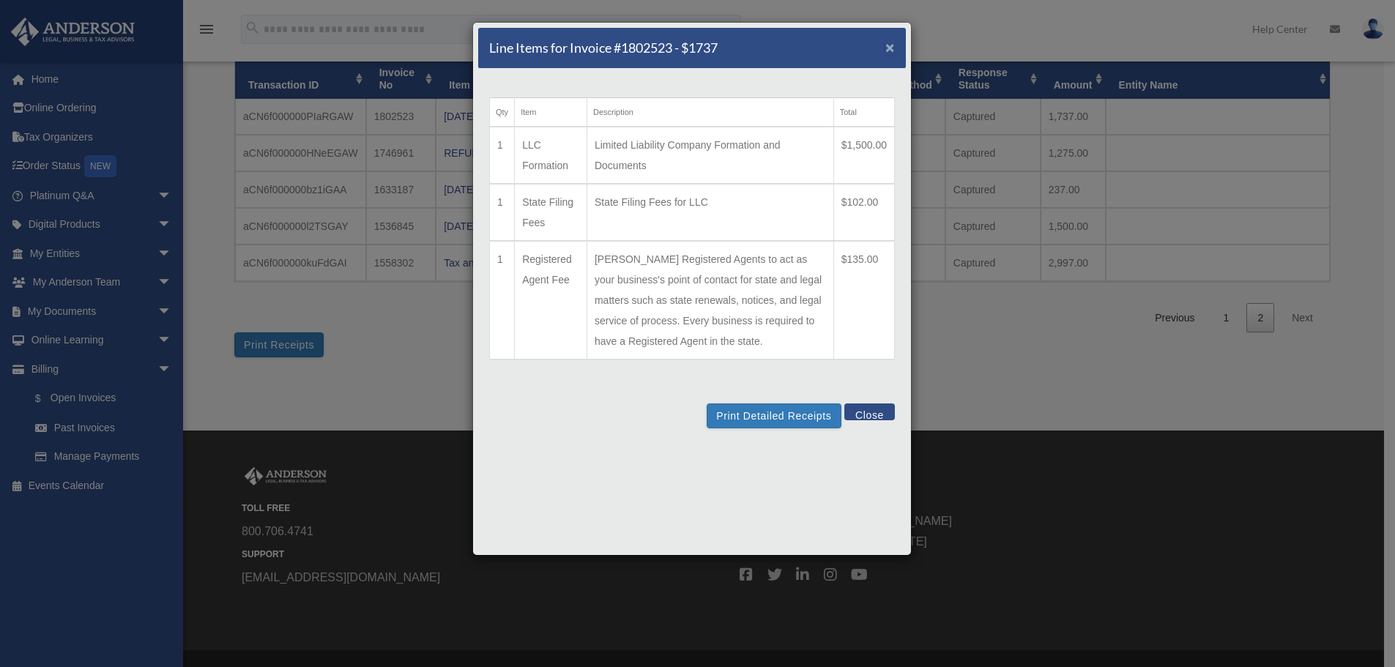
click at [888, 45] on span "×" at bounding box center [890, 47] width 10 height 17
